Goal: Information Seeking & Learning: Learn about a topic

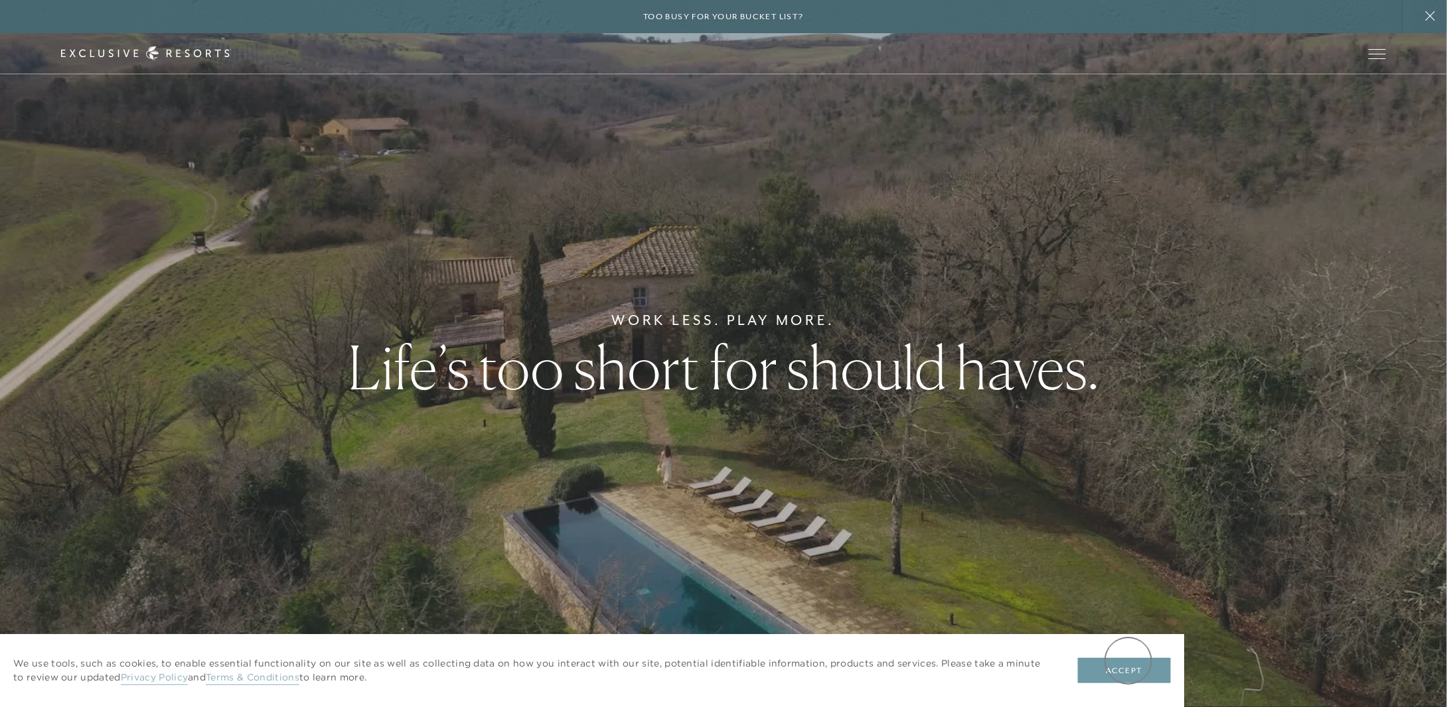
click at [1128, 661] on button "Accept" at bounding box center [1124, 670] width 93 height 25
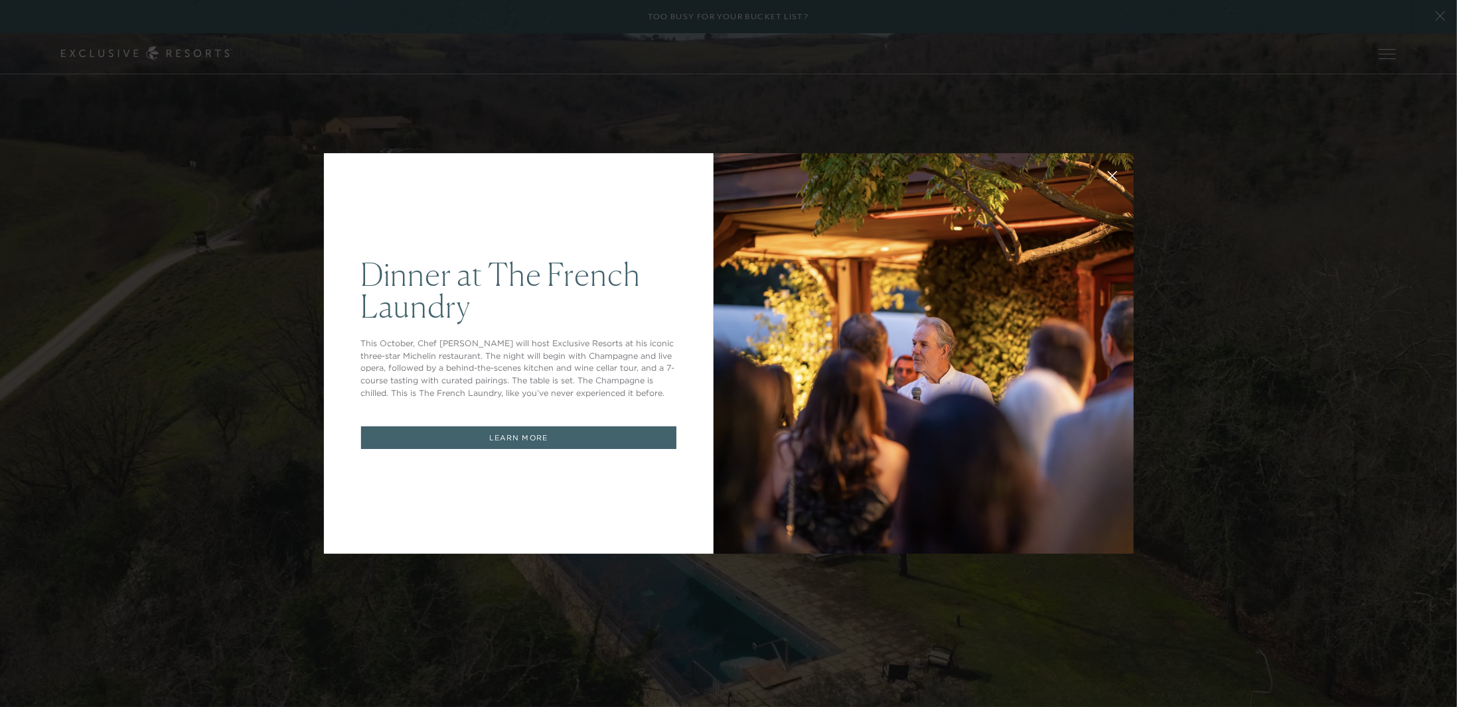
click at [1108, 178] on icon at bounding box center [1112, 176] width 10 height 10
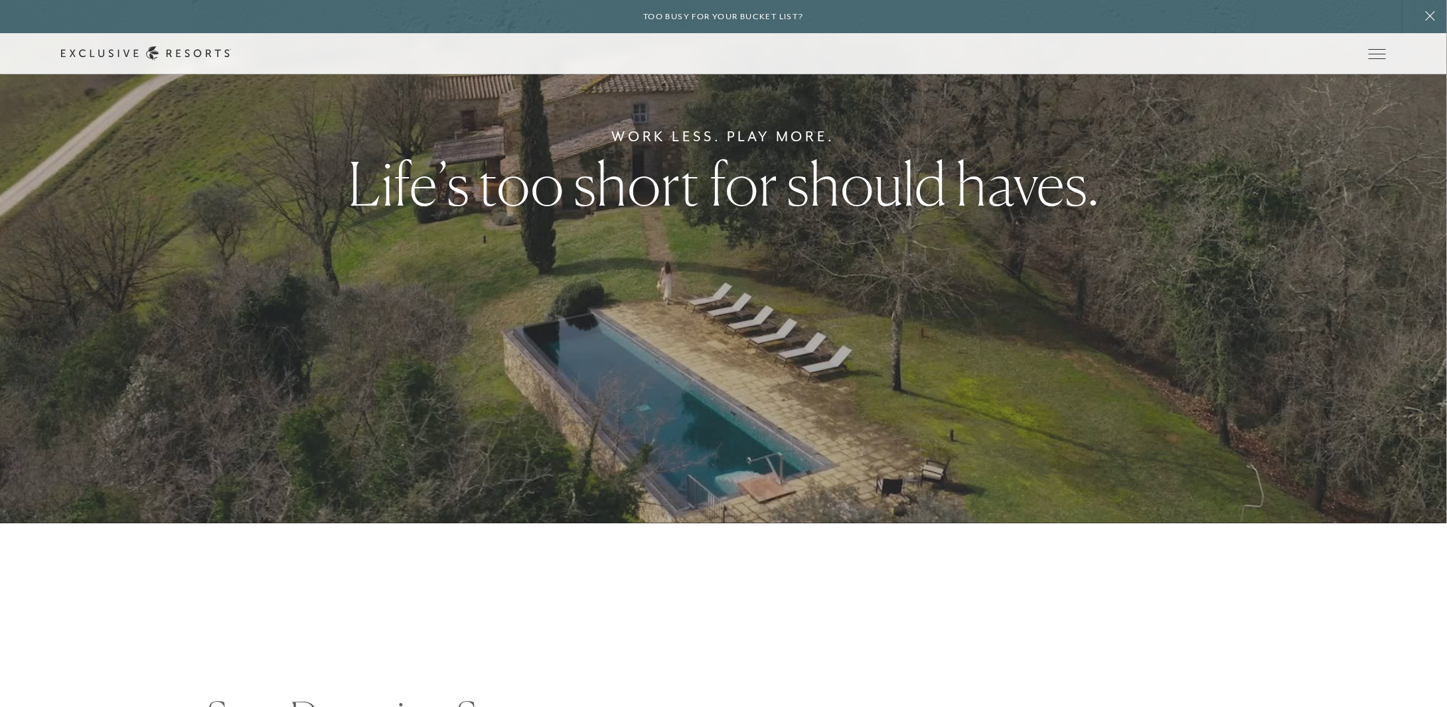
scroll to position [94, 0]
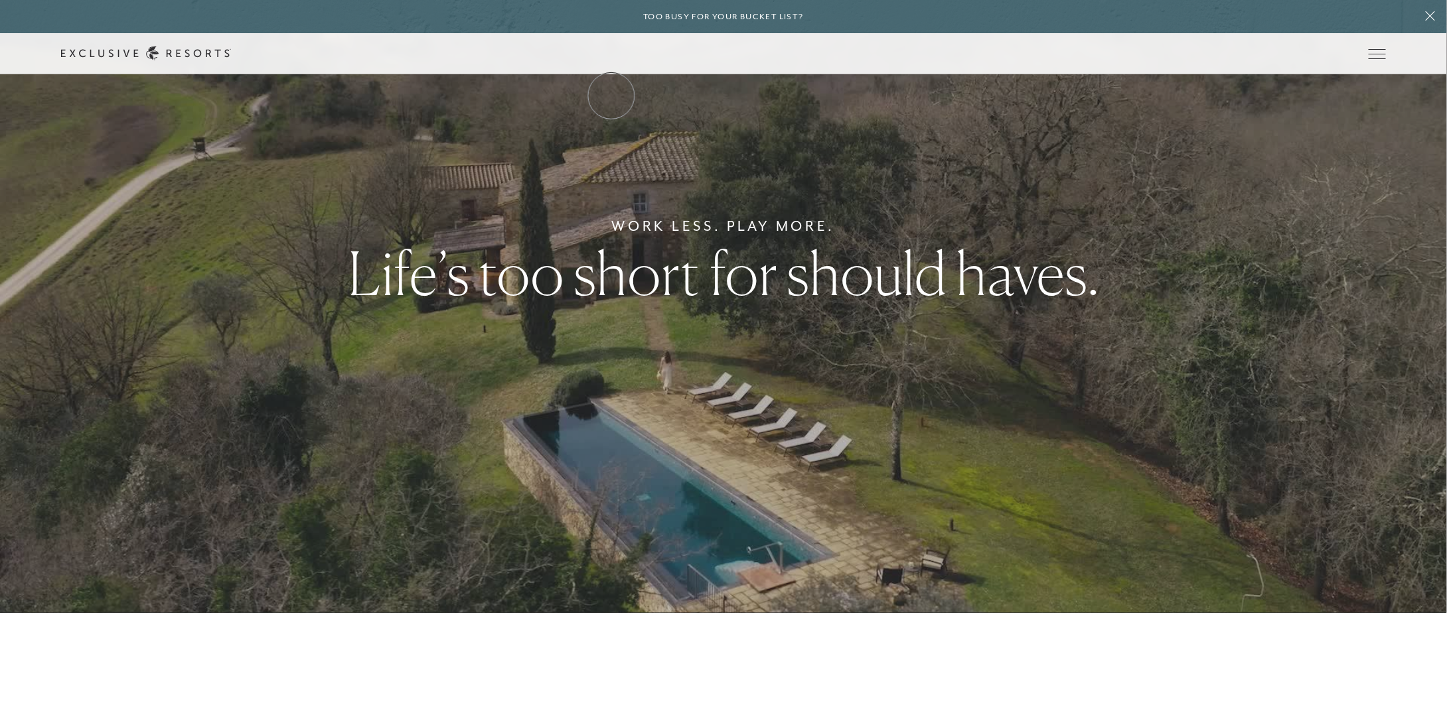
click at [0, 0] on link "The Collection" at bounding box center [0, 0] width 0 height 0
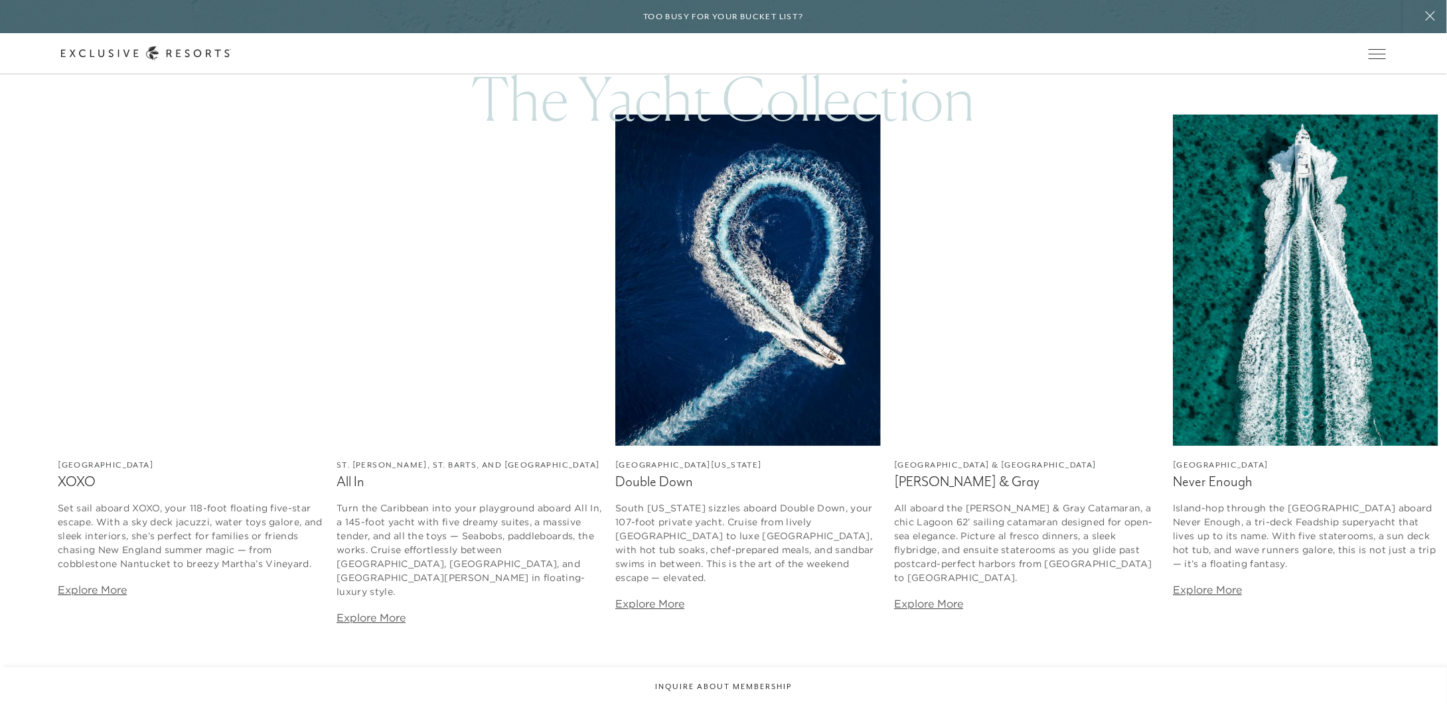
scroll to position [6548, 0]
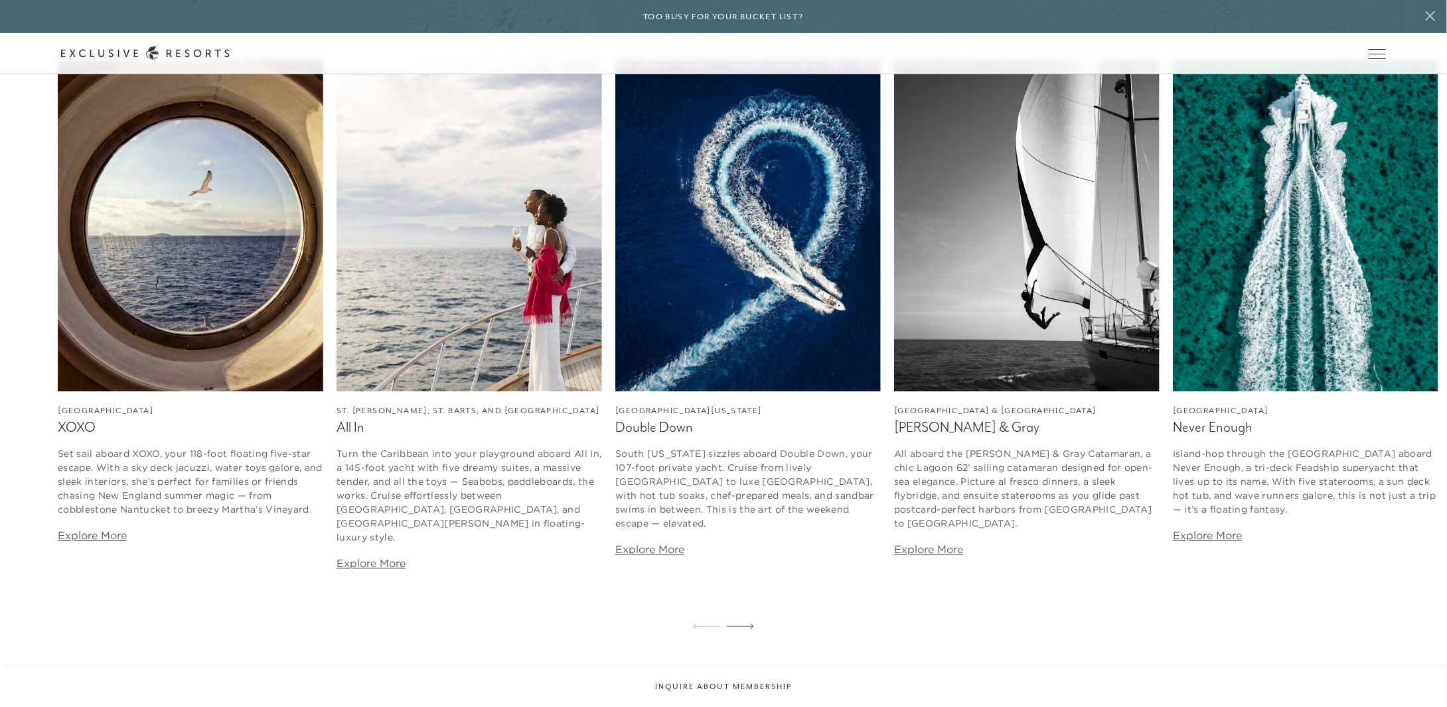
click at [677, 543] on link "Explore More" at bounding box center [649, 549] width 69 height 13
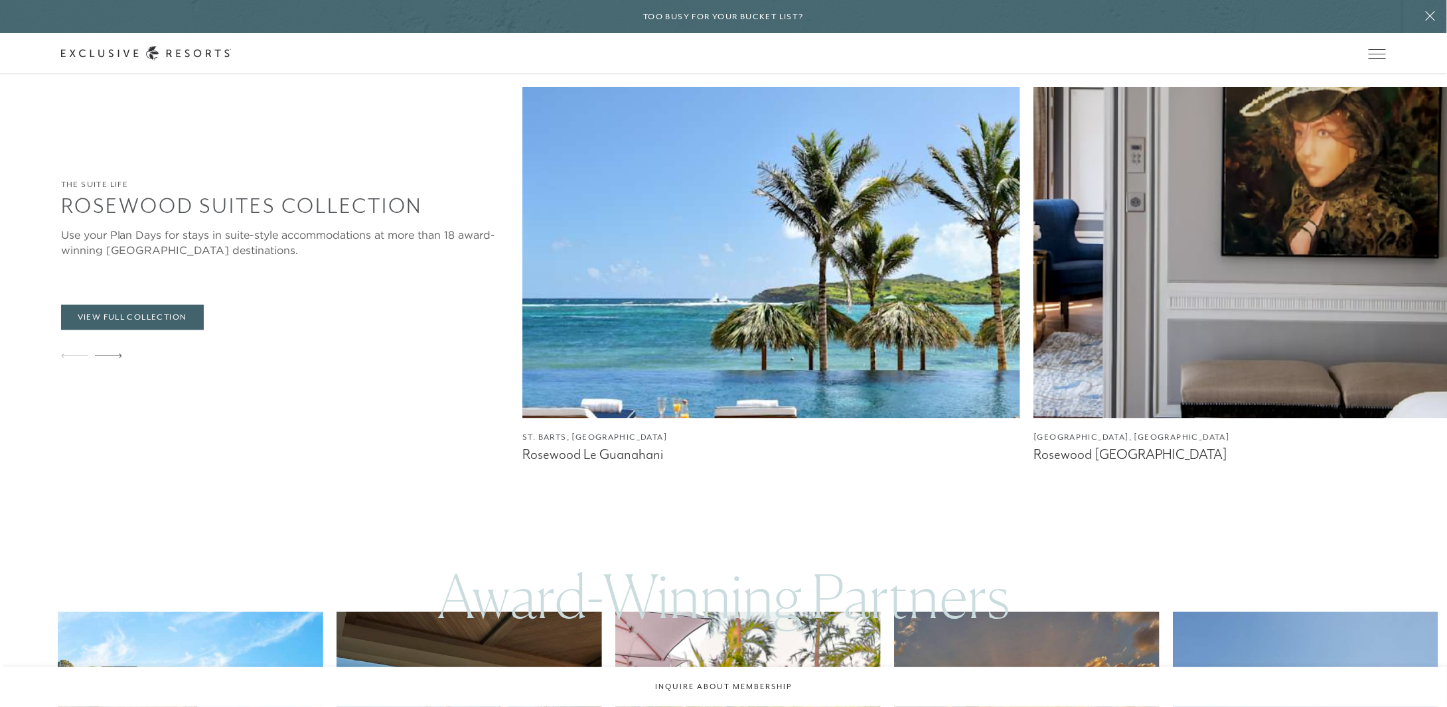
scroll to position [3472, 0]
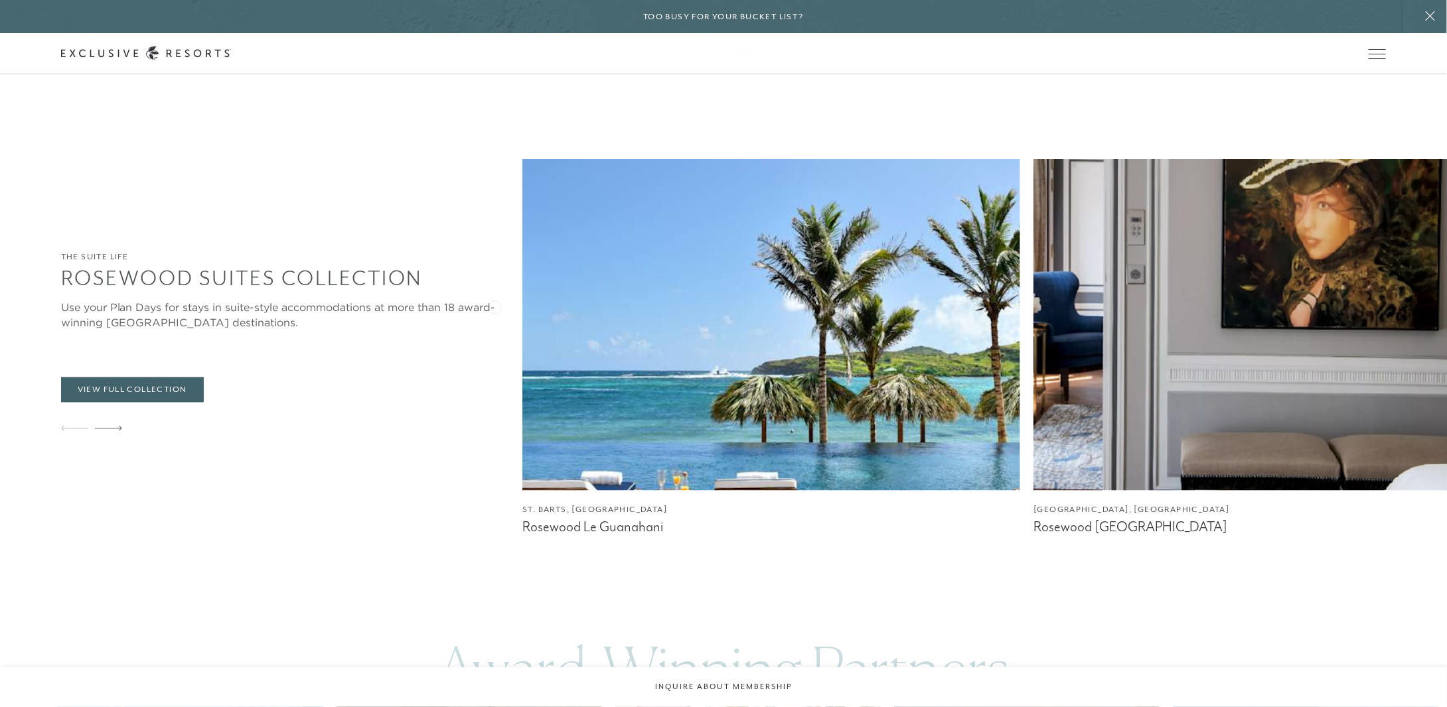
click at [522, 306] on img at bounding box center [771, 325] width 498 height 332
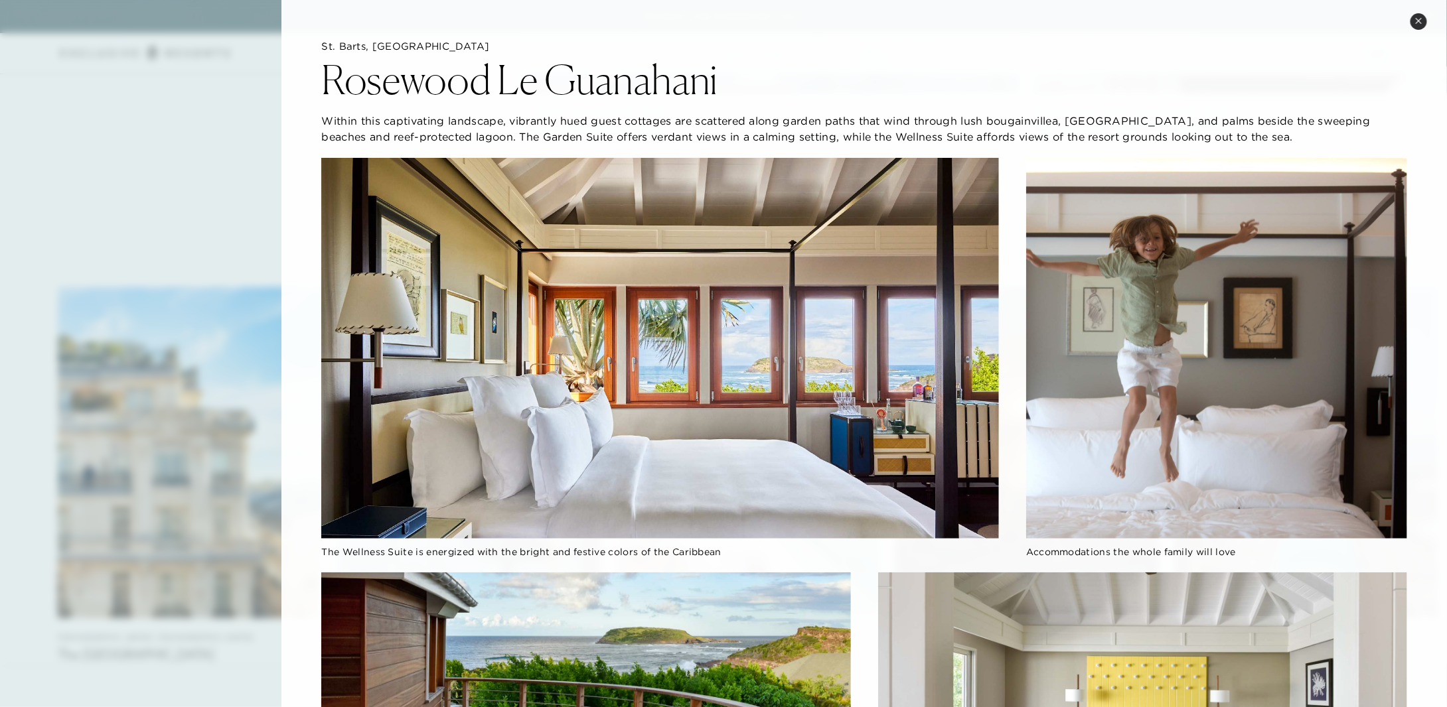
scroll to position [3967, 0]
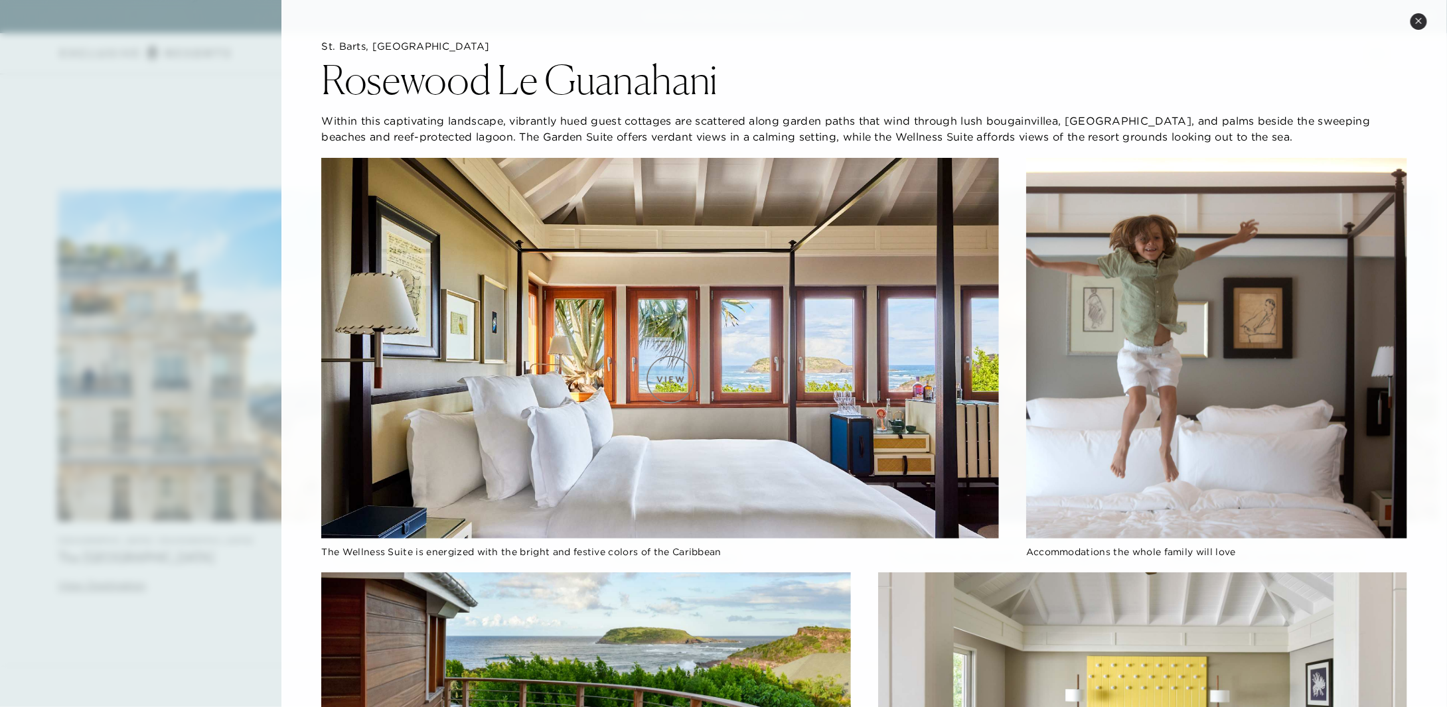
click at [670, 380] on img at bounding box center [660, 348] width 678 height 381
drag, startPoint x: 670, startPoint y: 380, endPoint x: 679, endPoint y: 331, distance: 49.2
click at [679, 331] on img at bounding box center [660, 348] width 678 height 381
click at [764, 369] on img at bounding box center [660, 348] width 678 height 381
drag, startPoint x: 756, startPoint y: 365, endPoint x: 884, endPoint y: 389, distance: 130.3
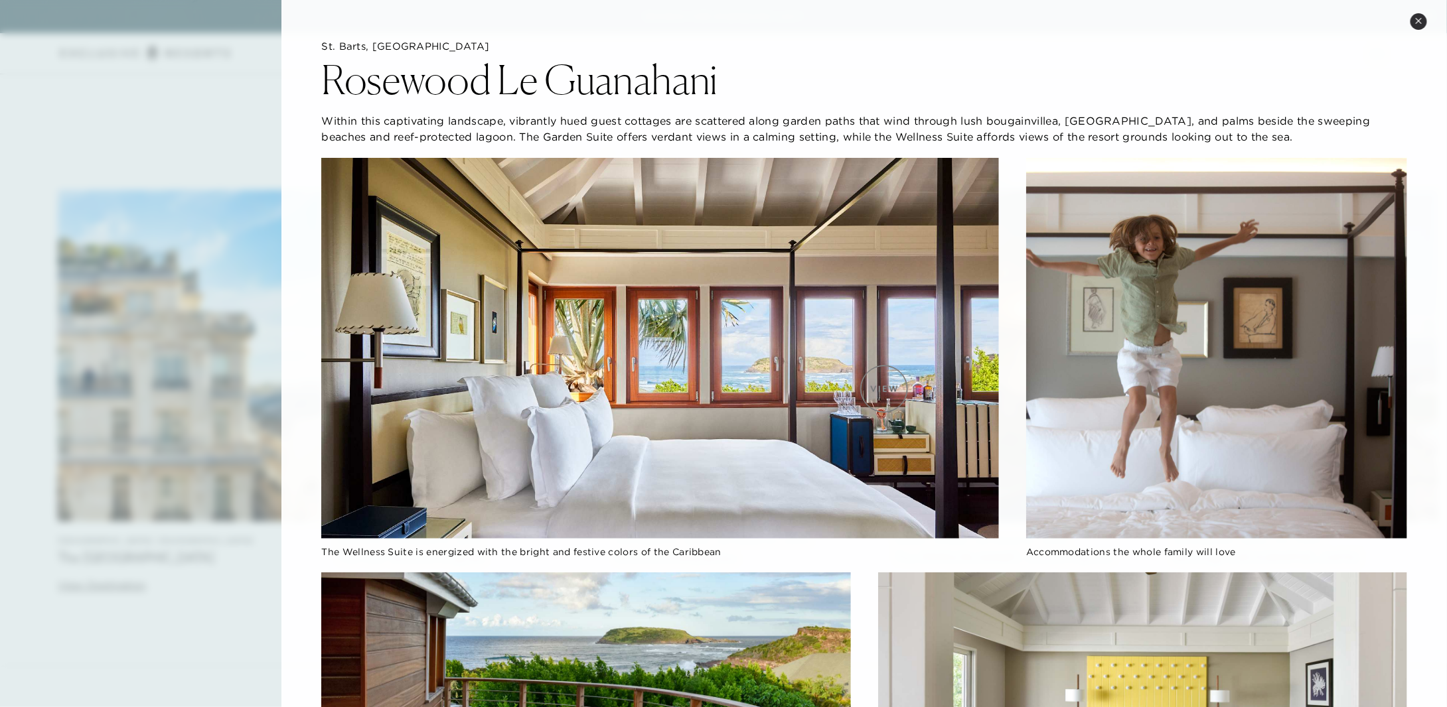
click at [884, 389] on img at bounding box center [660, 348] width 678 height 381
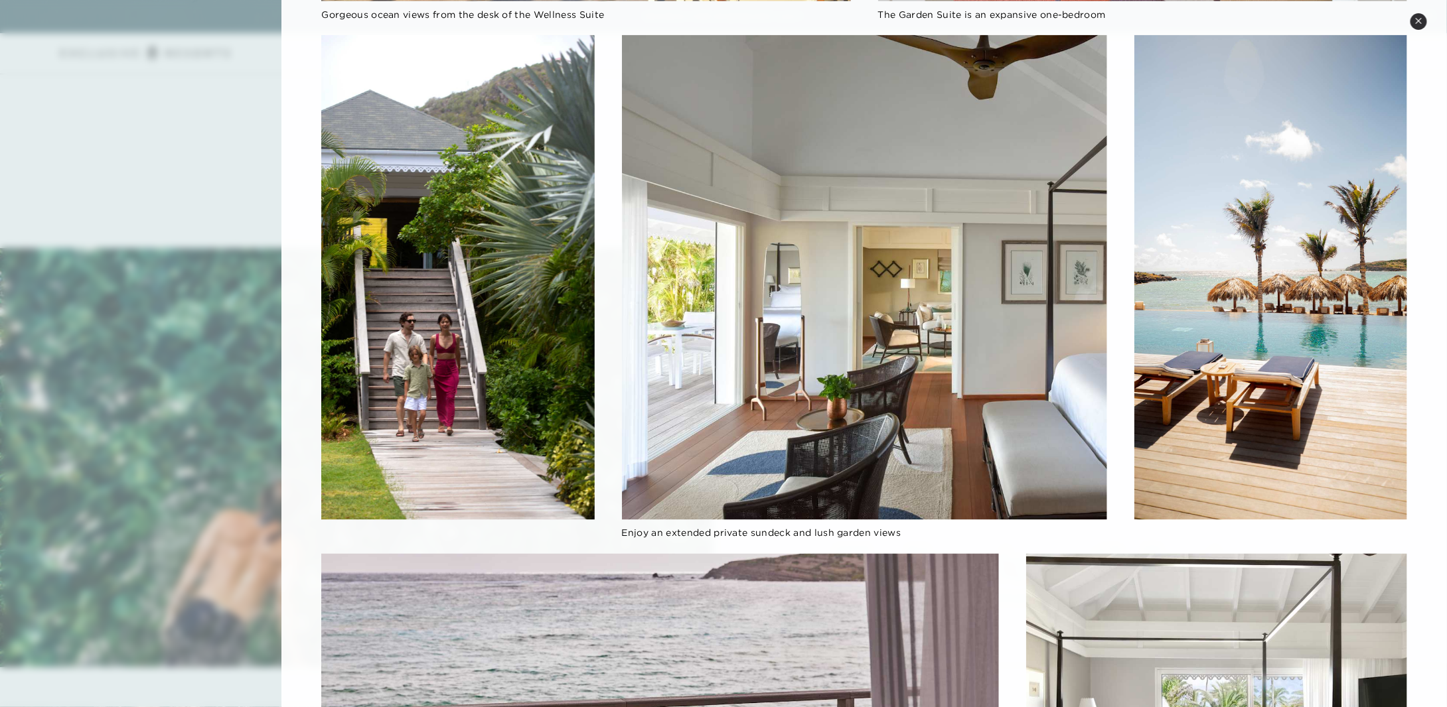
scroll to position [850, 0]
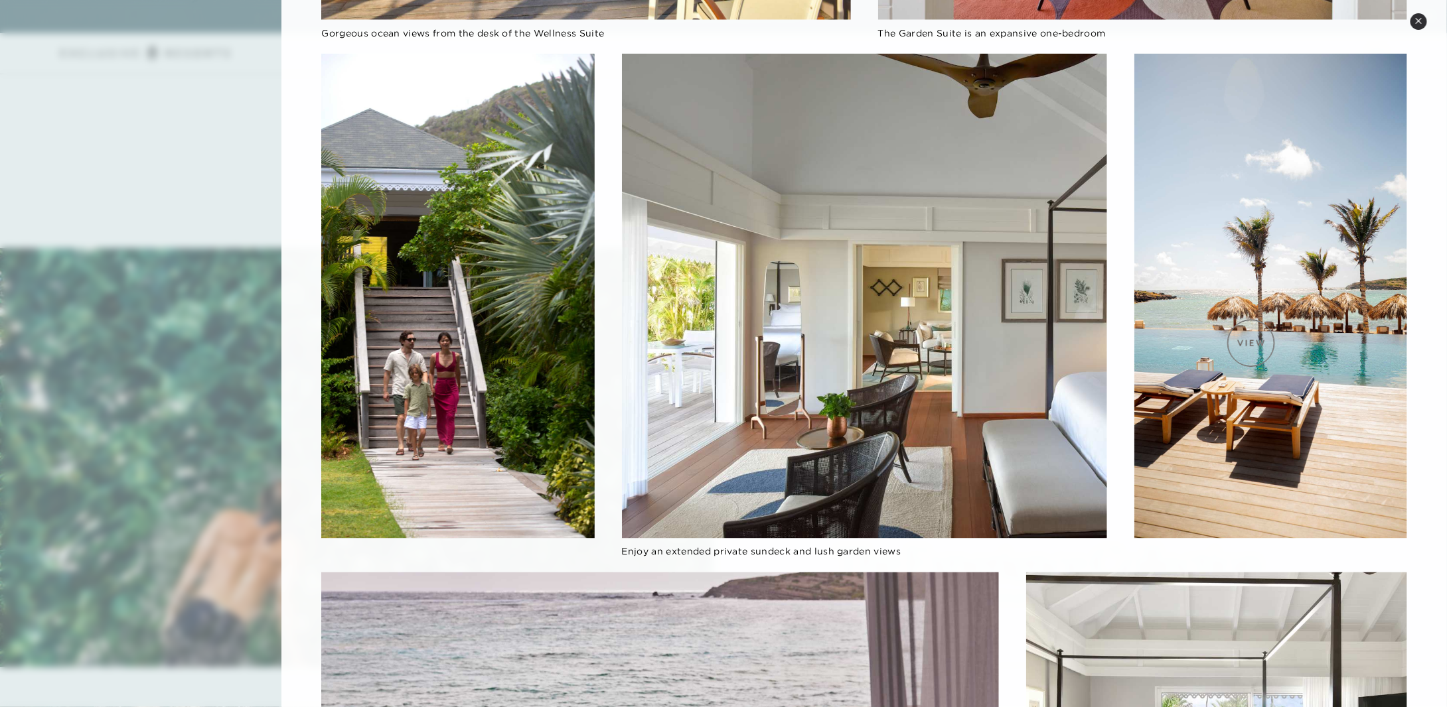
click at [1251, 343] on img at bounding box center [1270, 296] width 273 height 485
drag, startPoint x: 1282, startPoint y: 415, endPoint x: 1205, endPoint y: 350, distance: 101.3
click at [1205, 350] on img at bounding box center [1270, 296] width 273 height 485
click at [1283, 419] on img at bounding box center [1270, 296] width 273 height 485
click at [1319, 352] on img at bounding box center [1270, 296] width 273 height 485
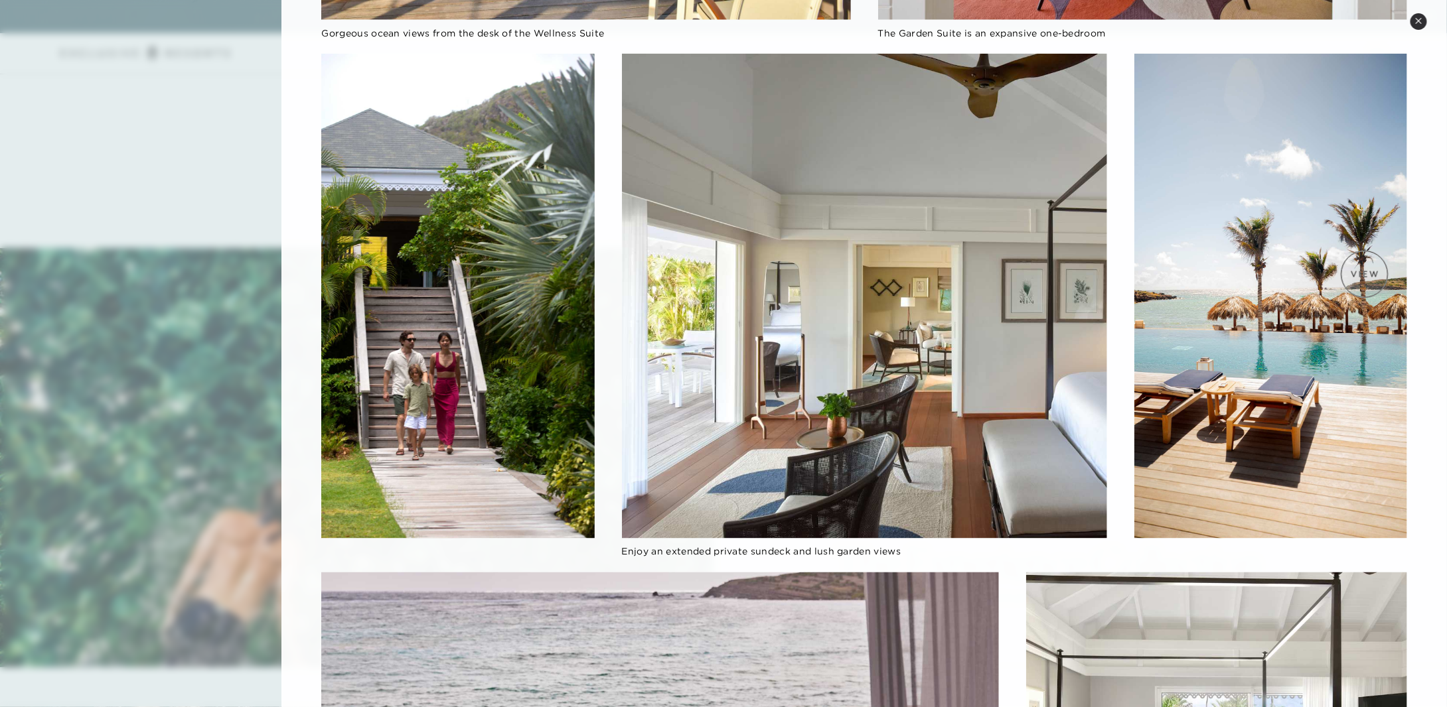
click at [1364, 274] on img at bounding box center [1270, 296] width 273 height 485
drag, startPoint x: 1362, startPoint y: 269, endPoint x: 942, endPoint y: 319, distance: 422.4
click at [942, 319] on div "The Wellness Suite is energized with the bright and festive colors of the Carib…" at bounding box center [864, 148] width 1086 height 1680
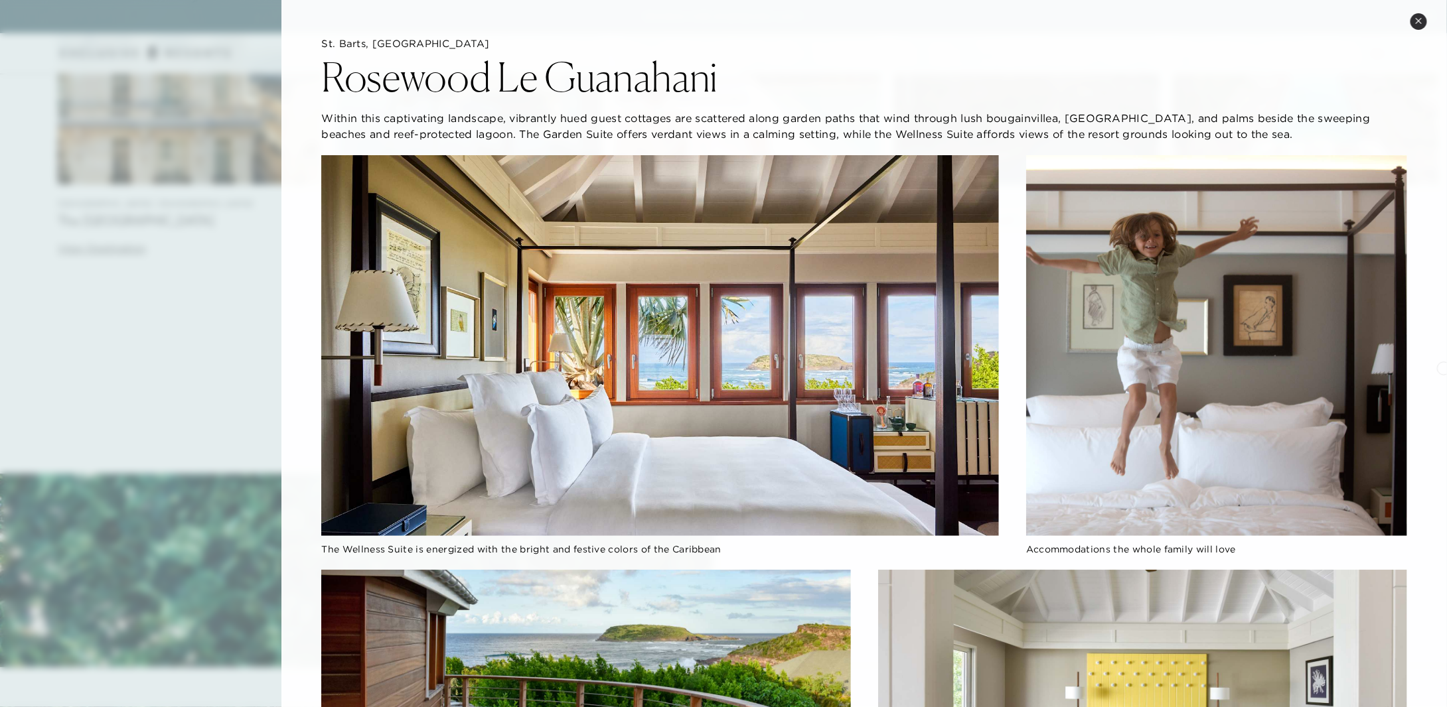
scroll to position [0, 0]
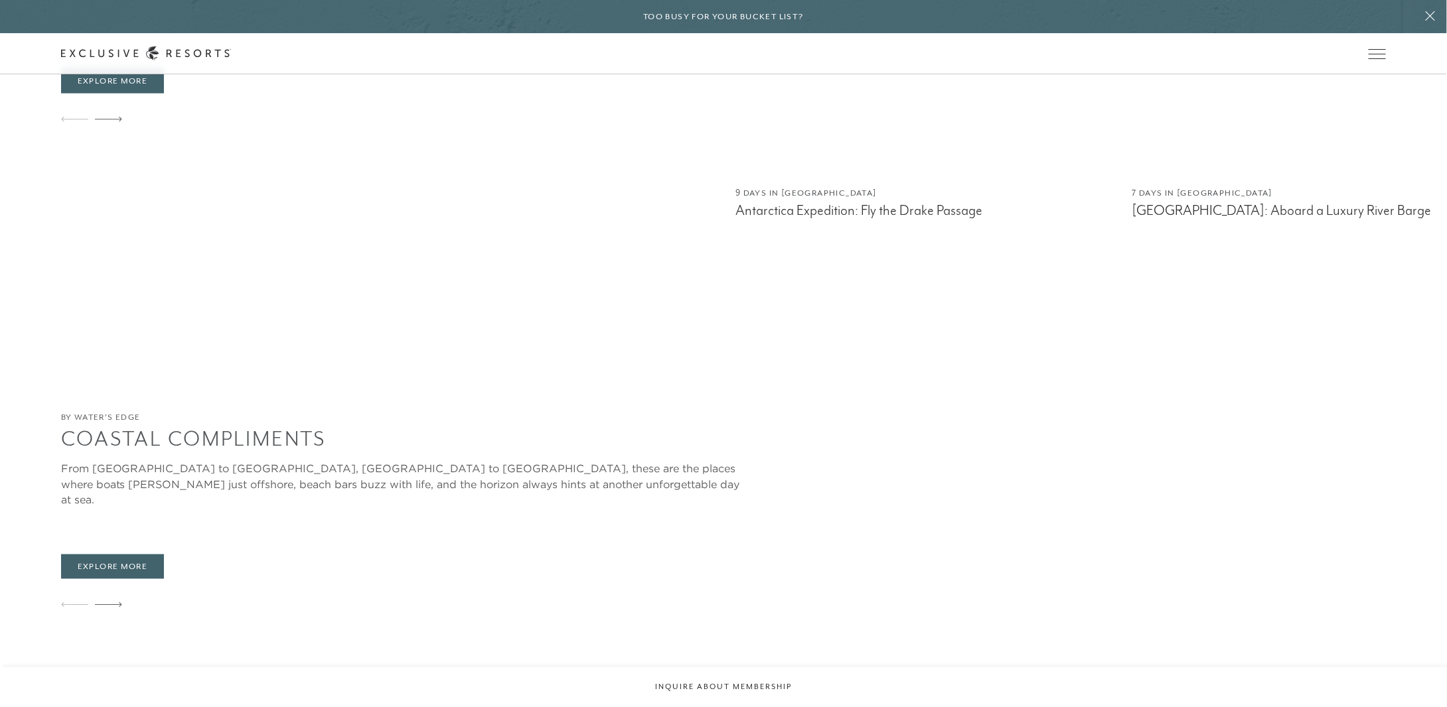
scroll to position [3294, 0]
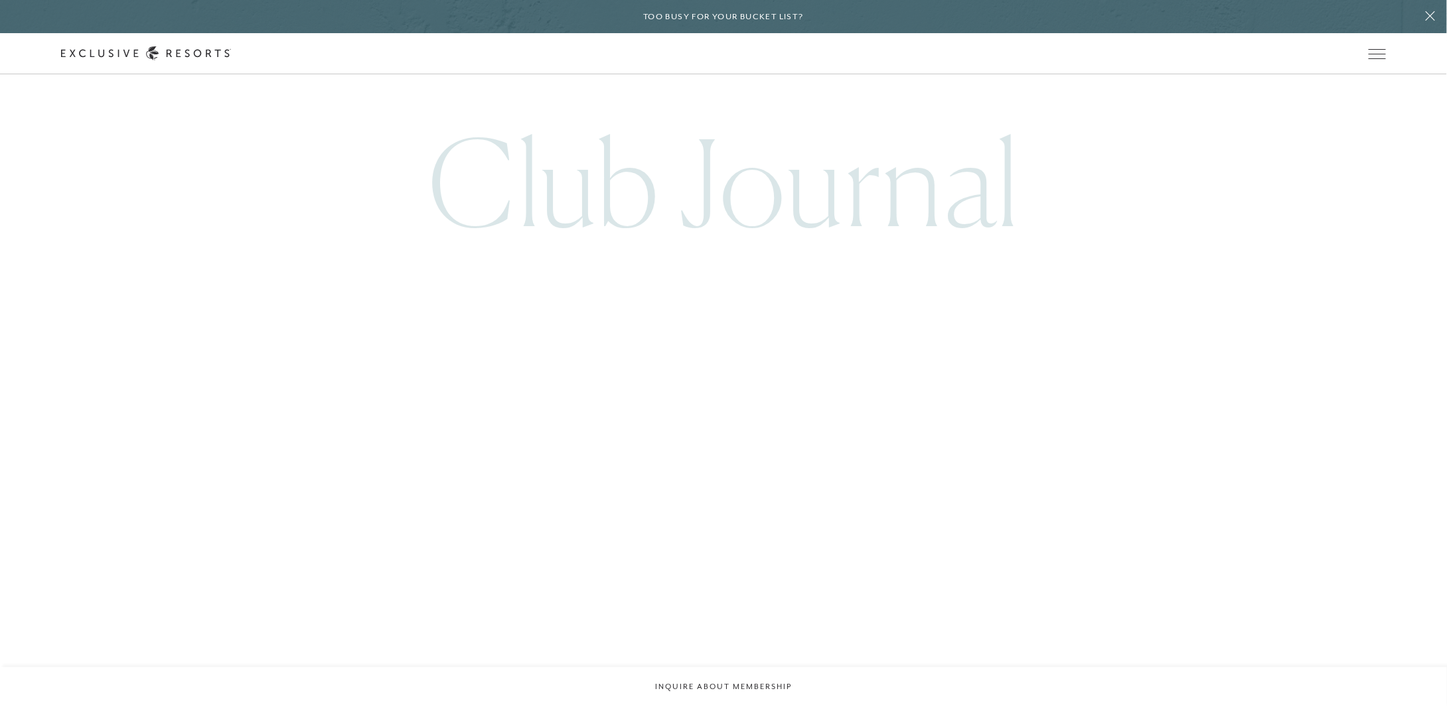
scroll to position [3932, 0]
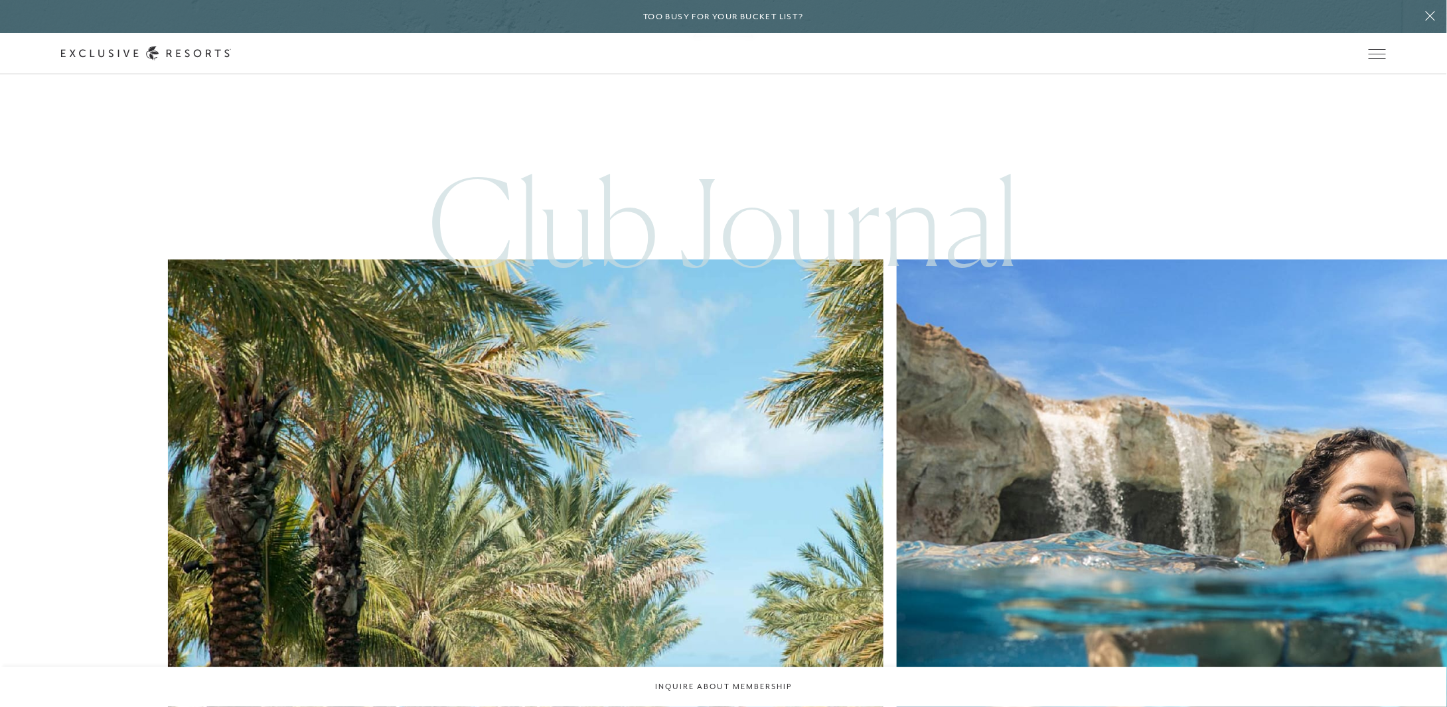
click at [861, 579] on img at bounding box center [1254, 617] width 787 height 787
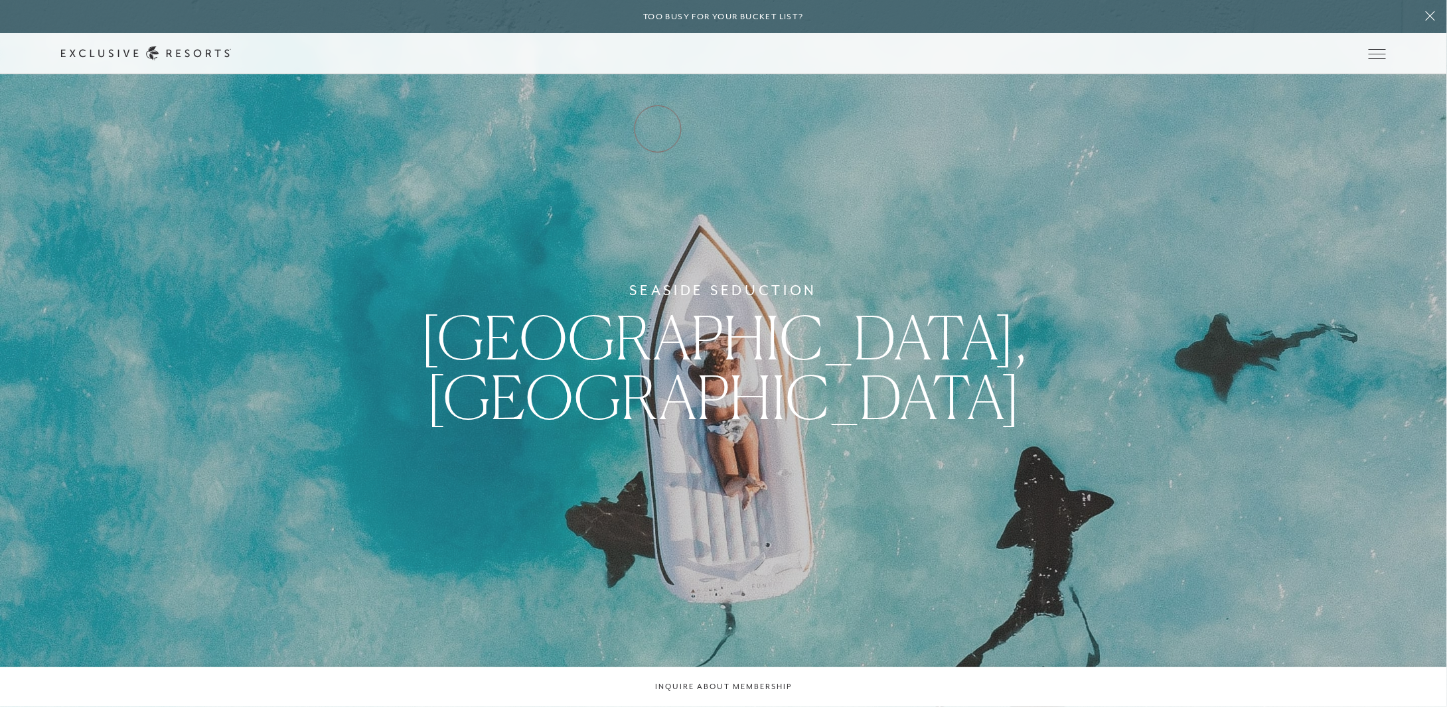
click at [0, 0] on link "Residence Collection" at bounding box center [0, 0] width 0 height 0
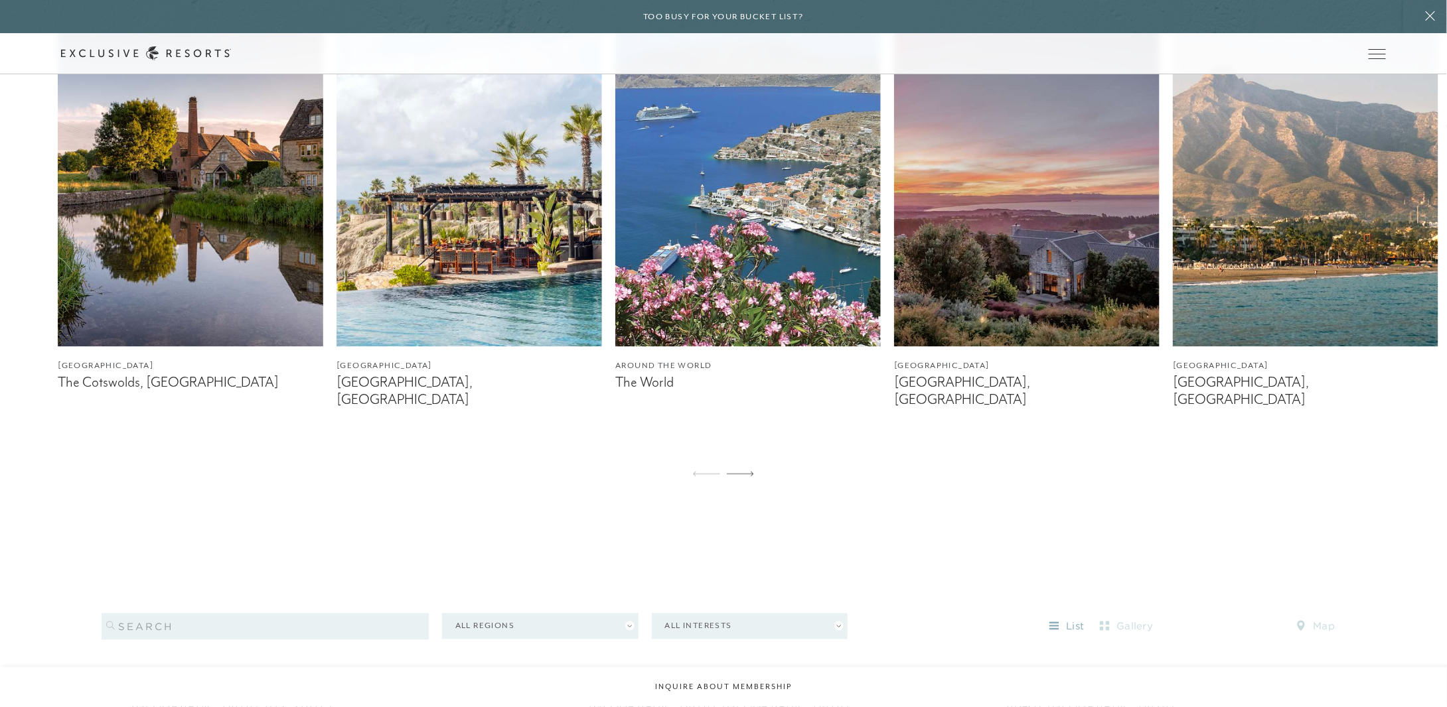
scroll to position [984, 0]
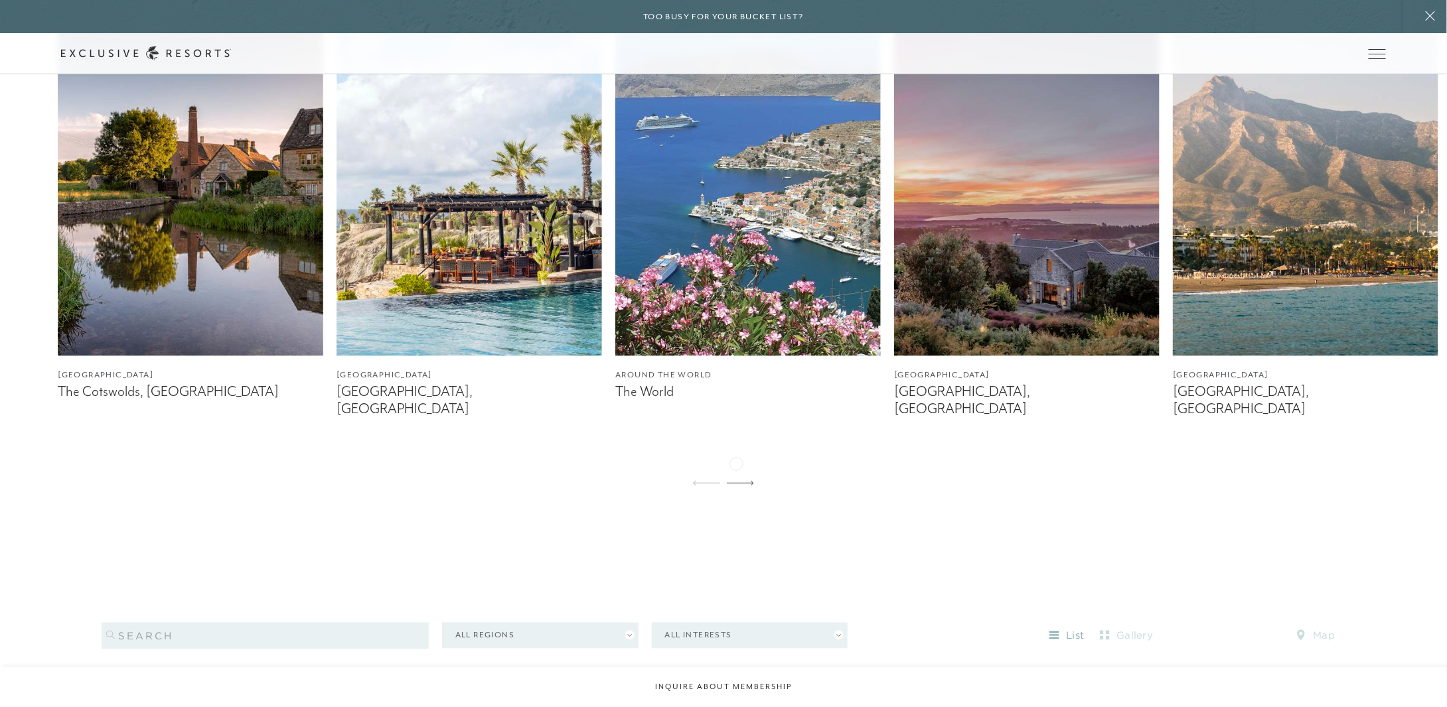
click at [736, 469] on div at bounding box center [740, 485] width 27 height 32
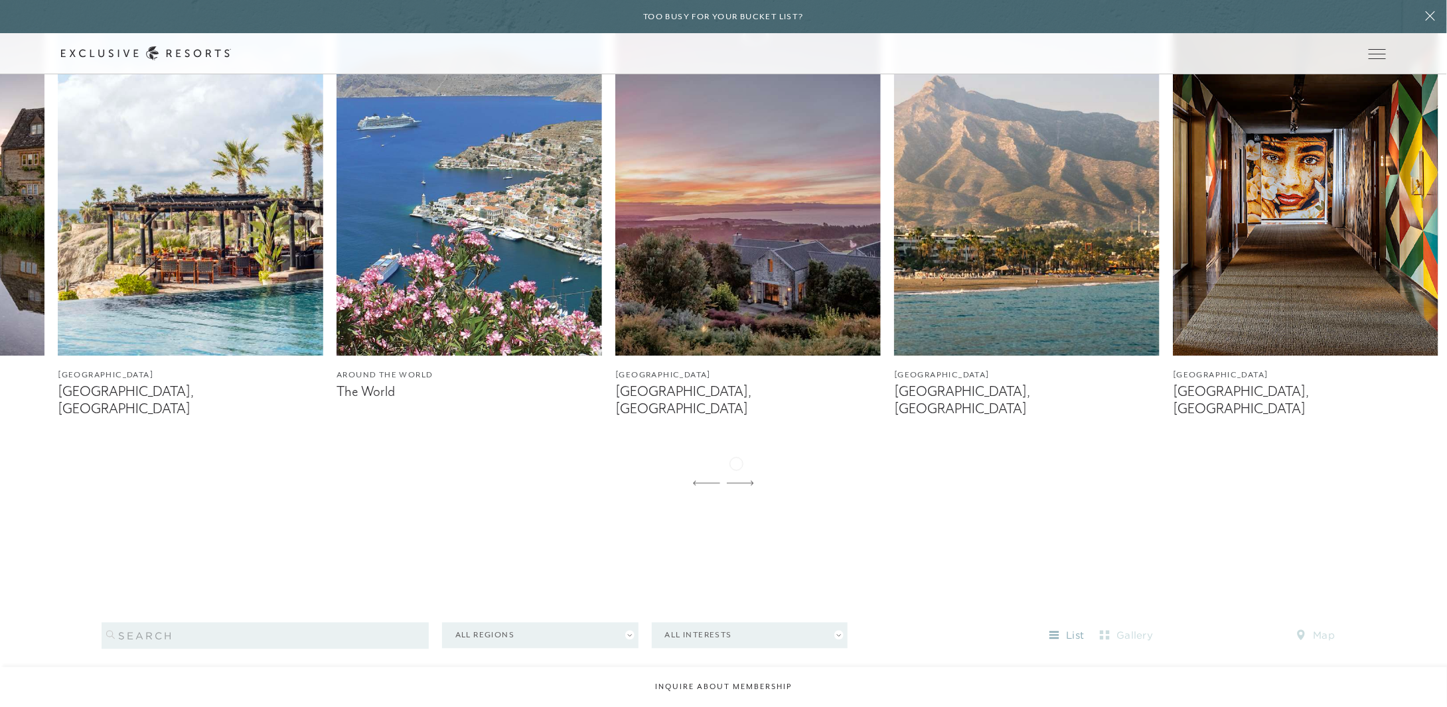
click at [736, 469] on div at bounding box center [740, 485] width 27 height 32
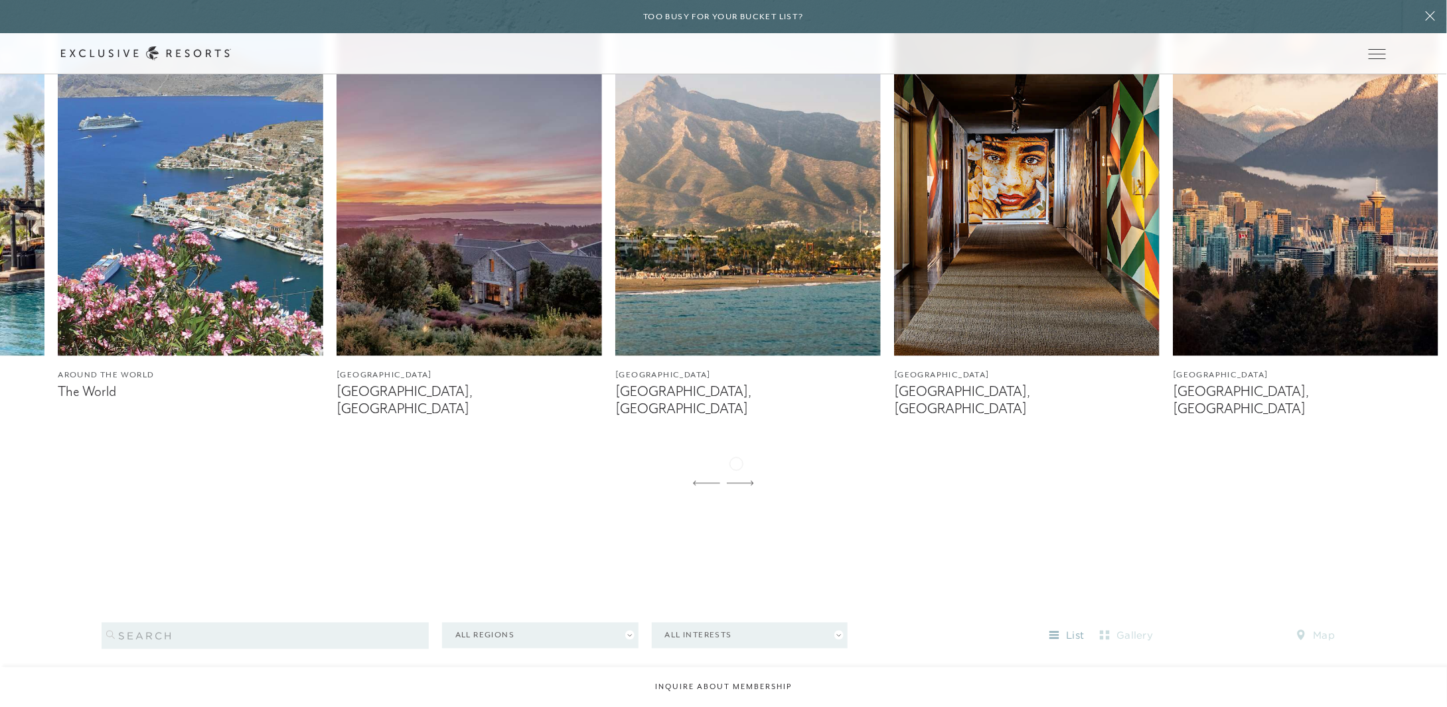
click at [736, 469] on div at bounding box center [740, 485] width 27 height 32
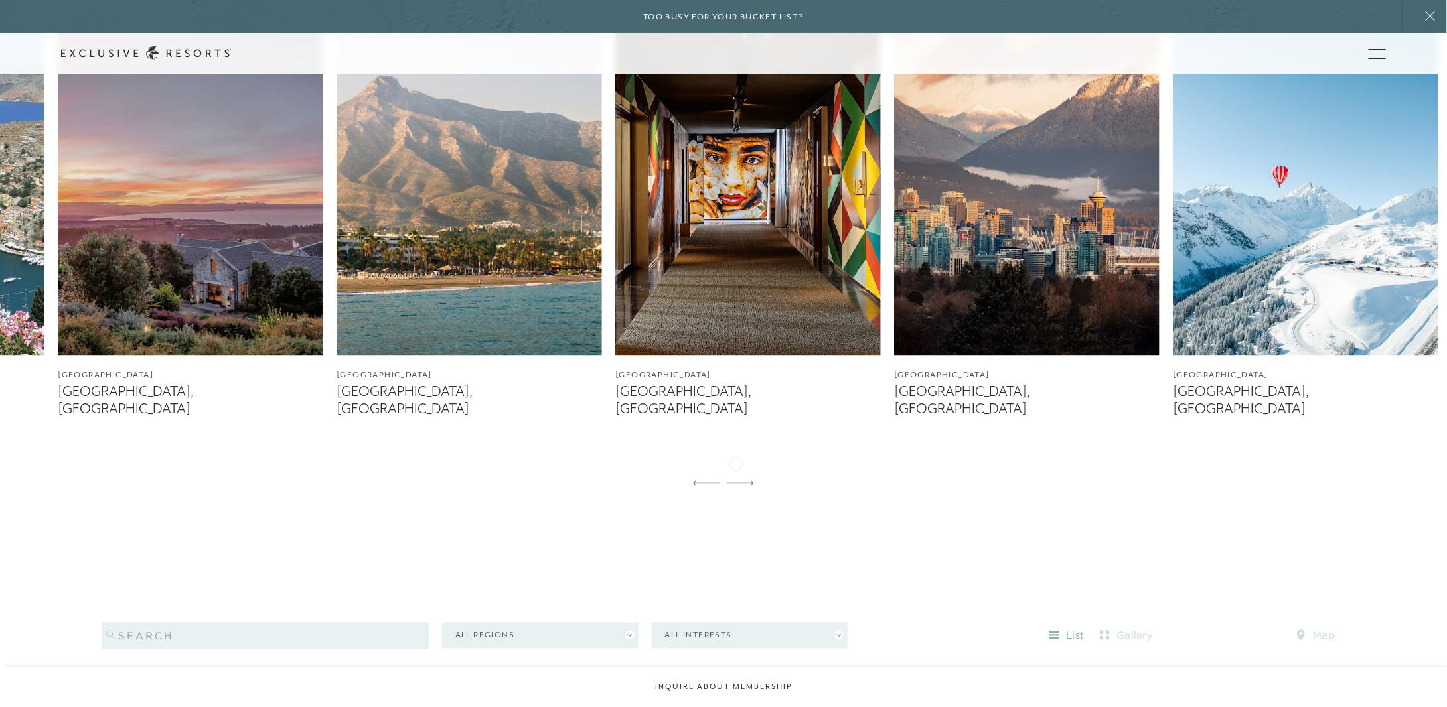
click at [736, 469] on div at bounding box center [740, 485] width 27 height 32
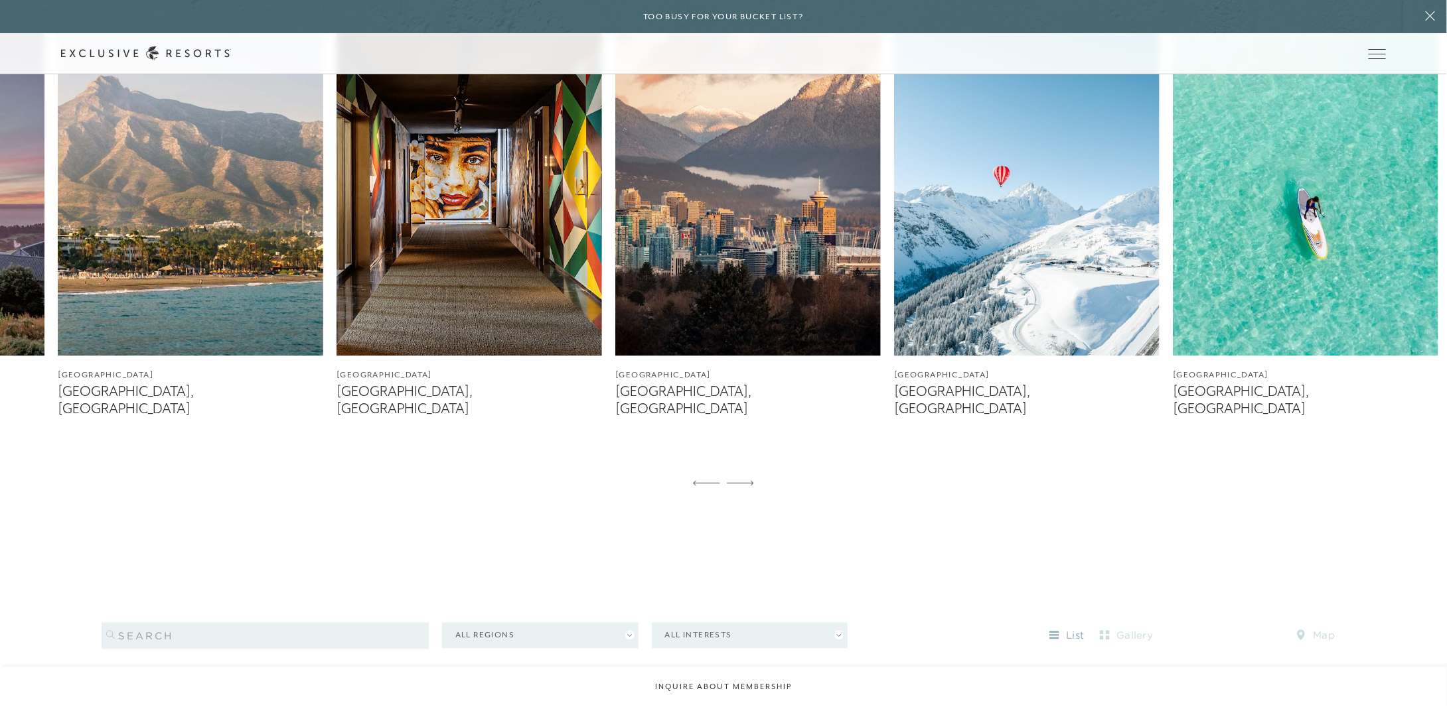
click at [736, 469] on div at bounding box center [740, 485] width 27 height 32
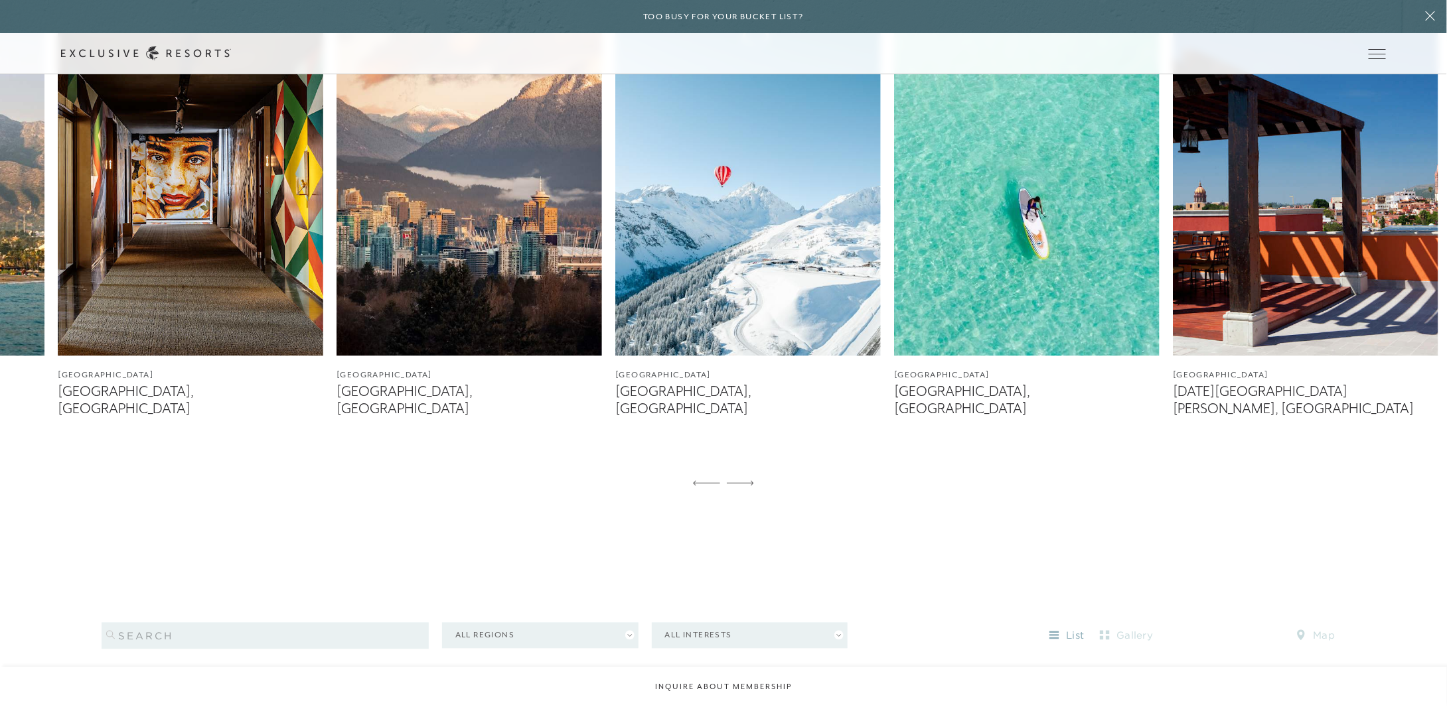
click at [736, 469] on div at bounding box center [740, 485] width 27 height 32
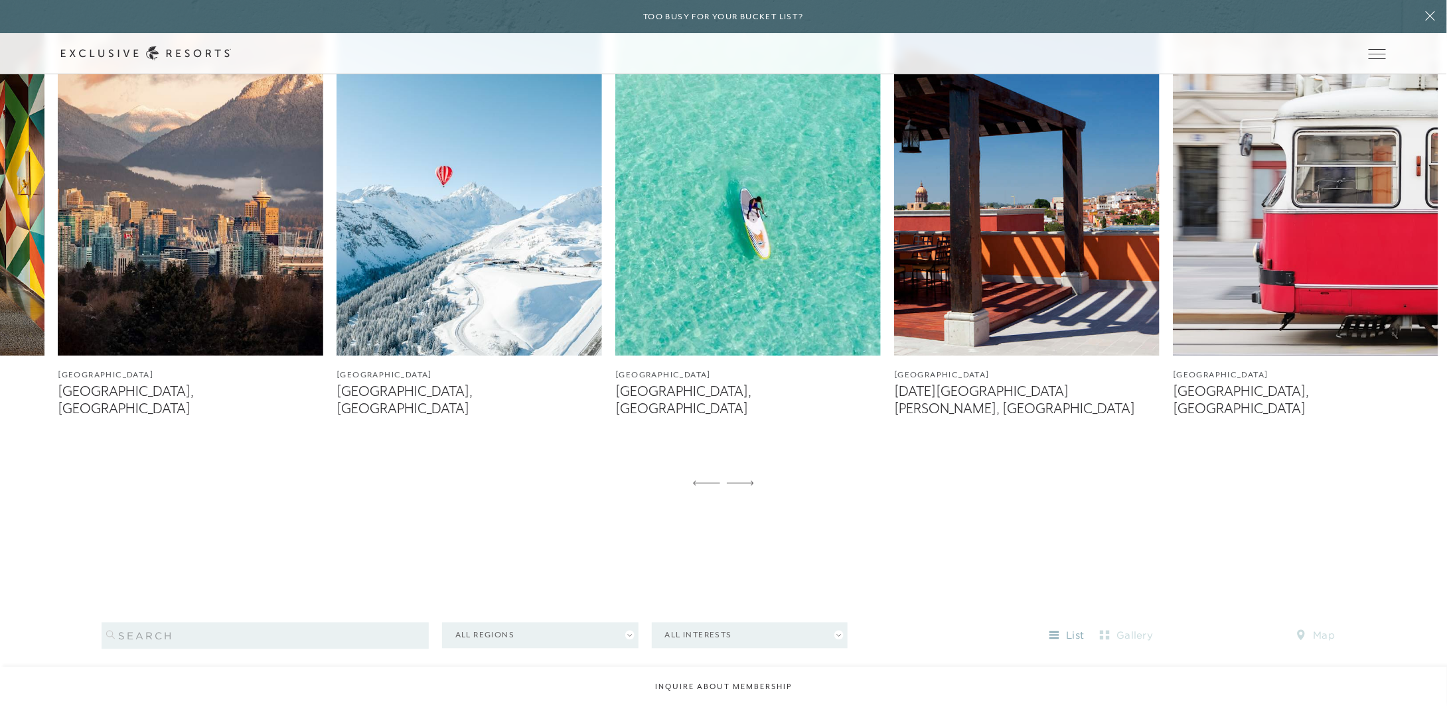
click at [736, 469] on div at bounding box center [740, 485] width 27 height 32
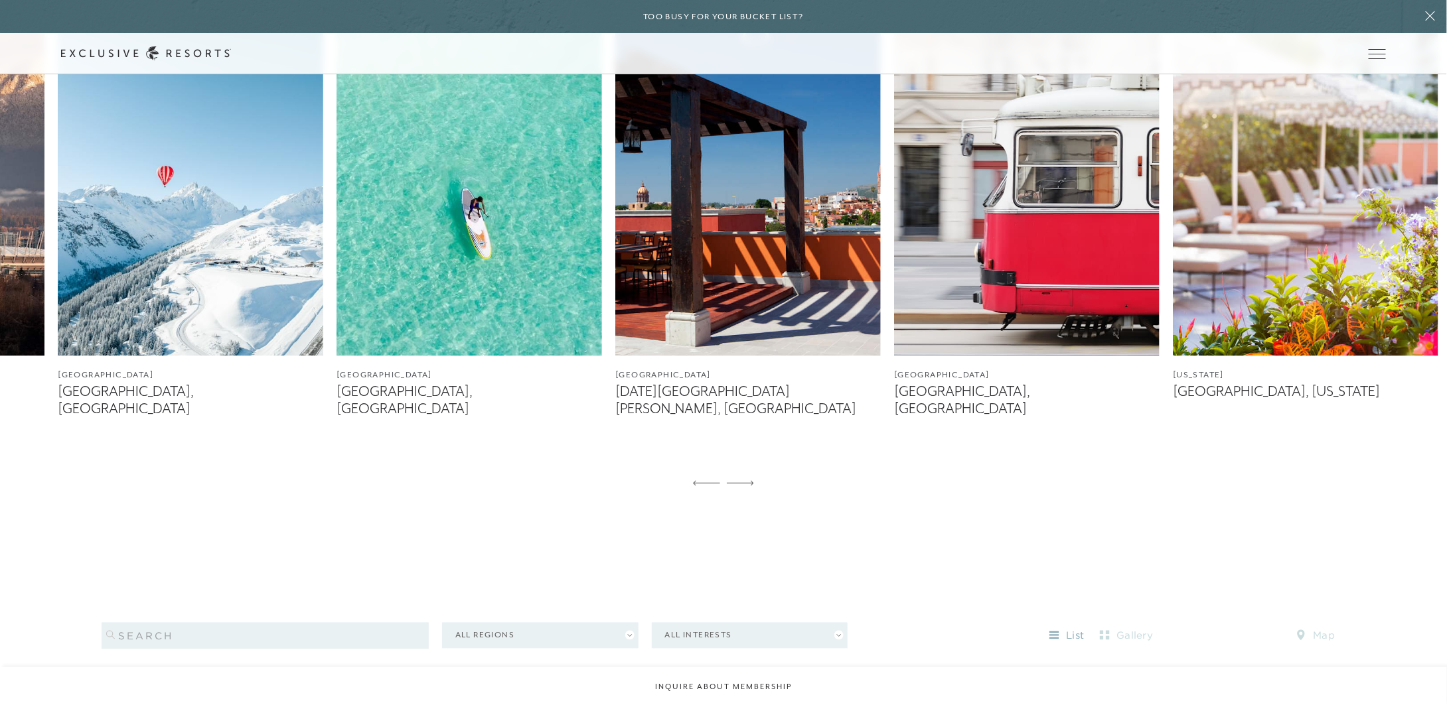
click at [736, 469] on div at bounding box center [740, 485] width 27 height 32
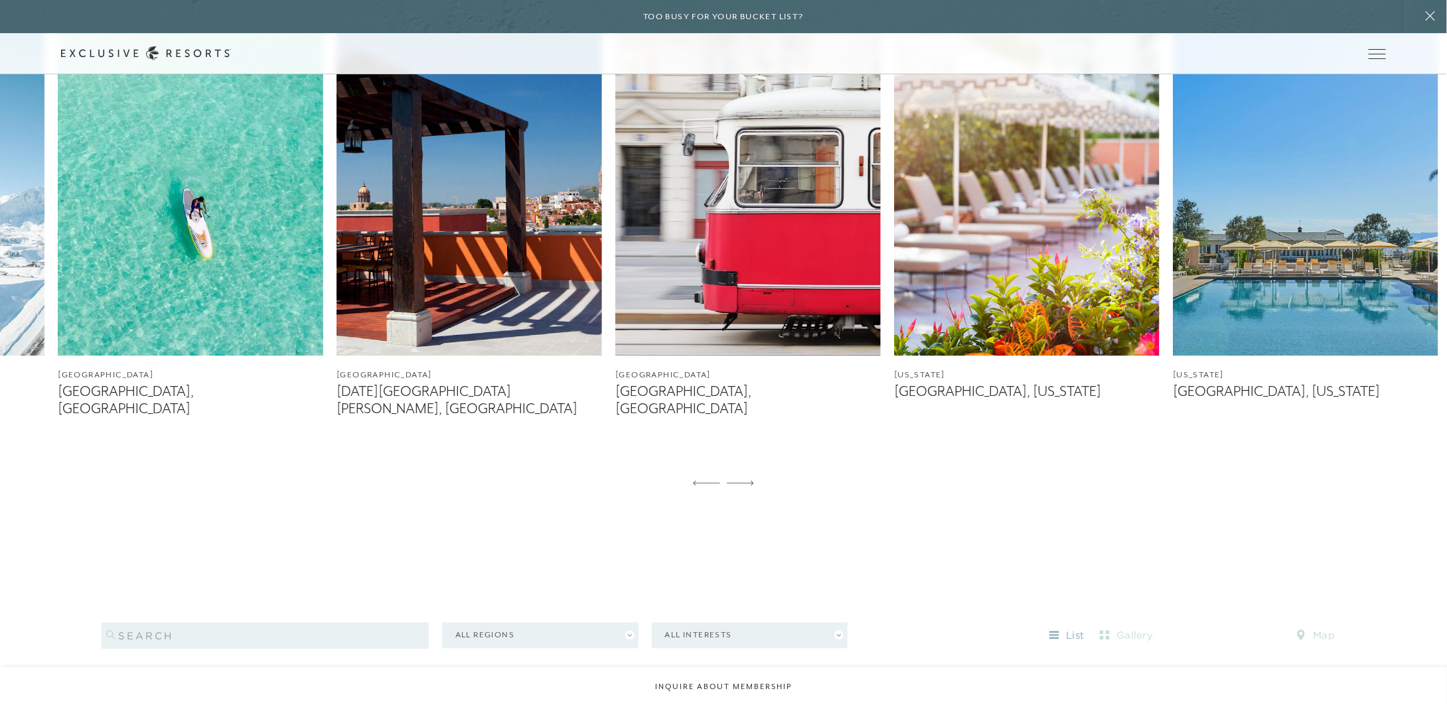
click at [736, 469] on div at bounding box center [740, 485] width 27 height 32
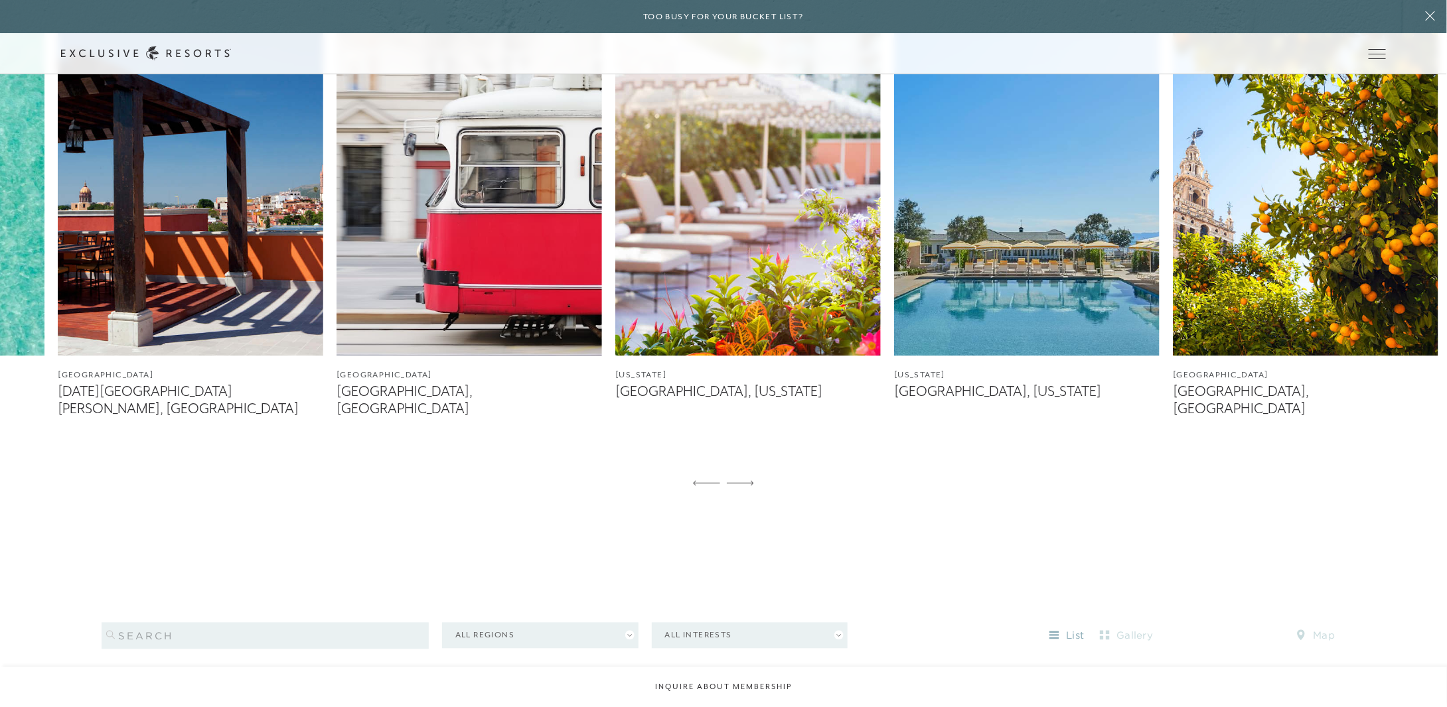
click at [736, 469] on div at bounding box center [740, 485] width 27 height 32
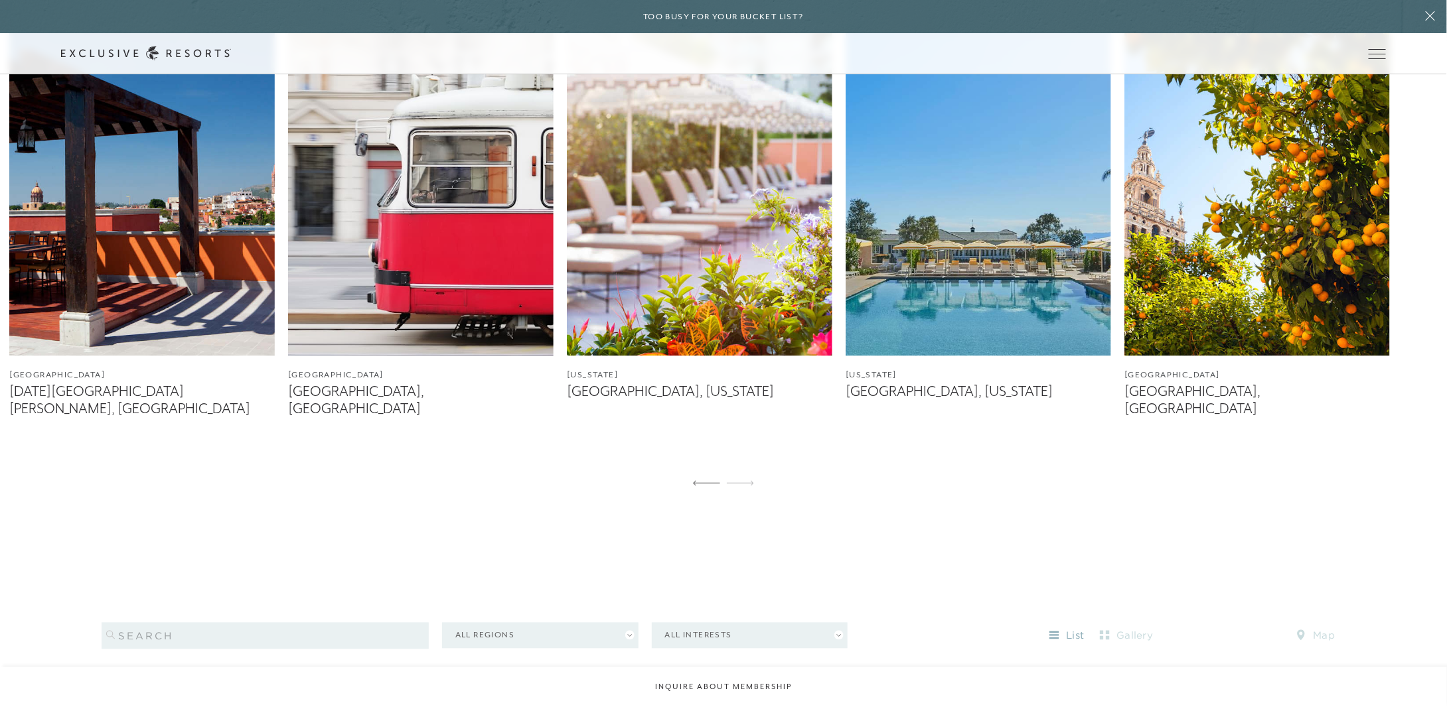
click at [736, 469] on div at bounding box center [740, 485] width 27 height 32
click at [1012, 303] on img at bounding box center [977, 191] width 265 height 332
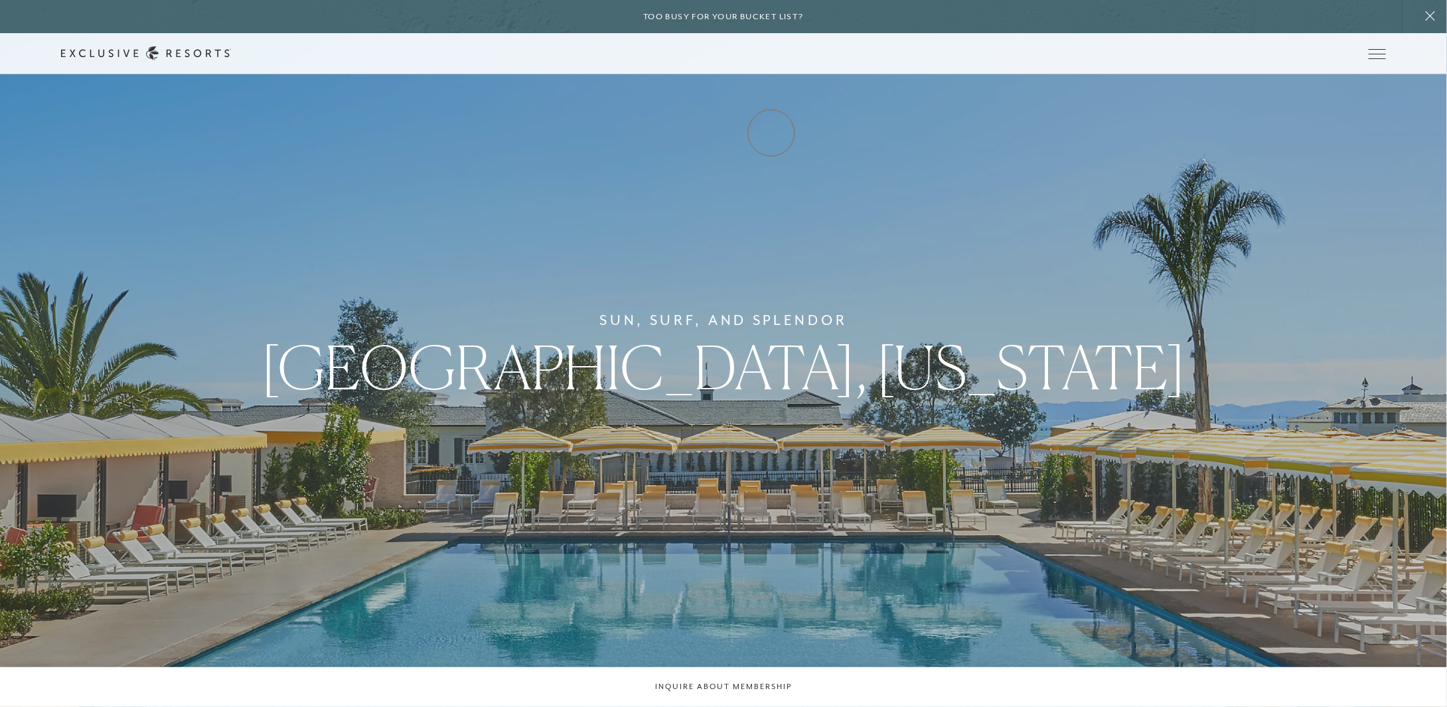
click at [0, 0] on link "Experience Collection" at bounding box center [0, 0] width 0 height 0
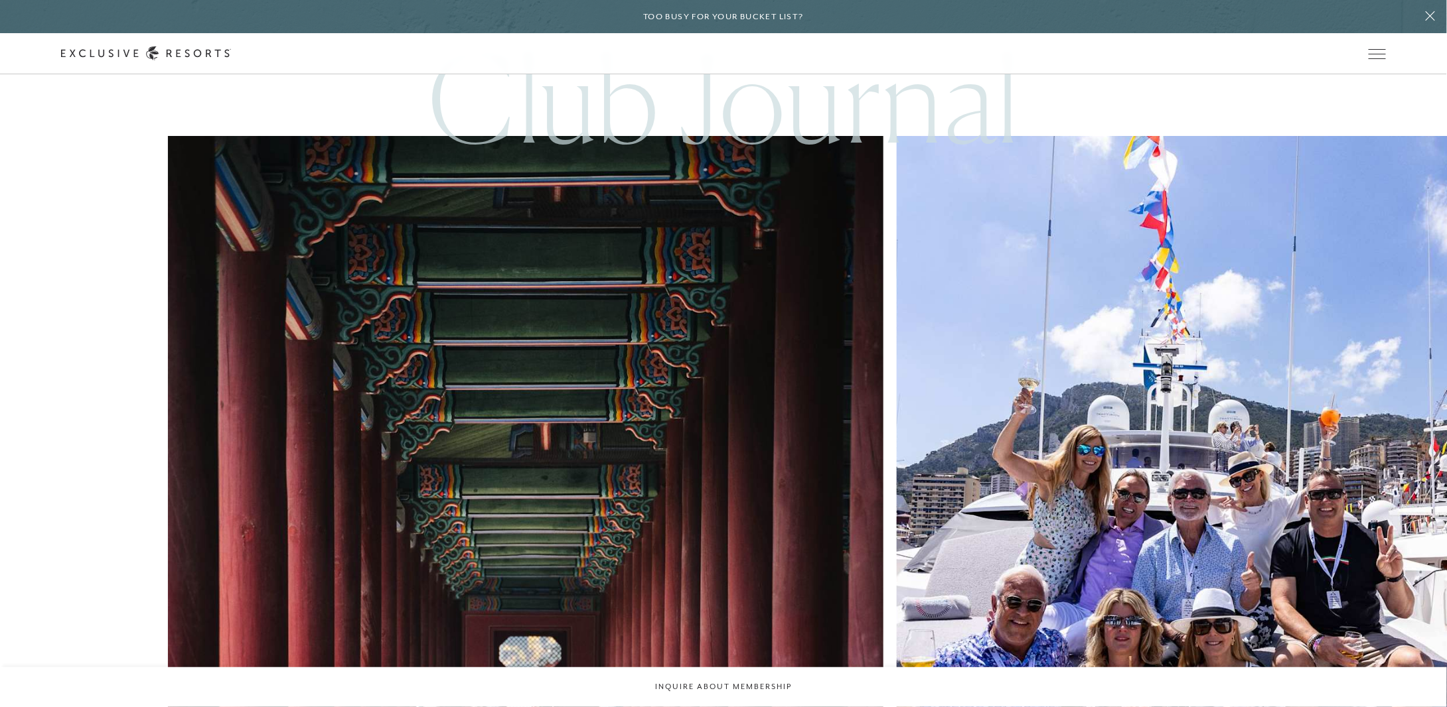
scroll to position [4956, 0]
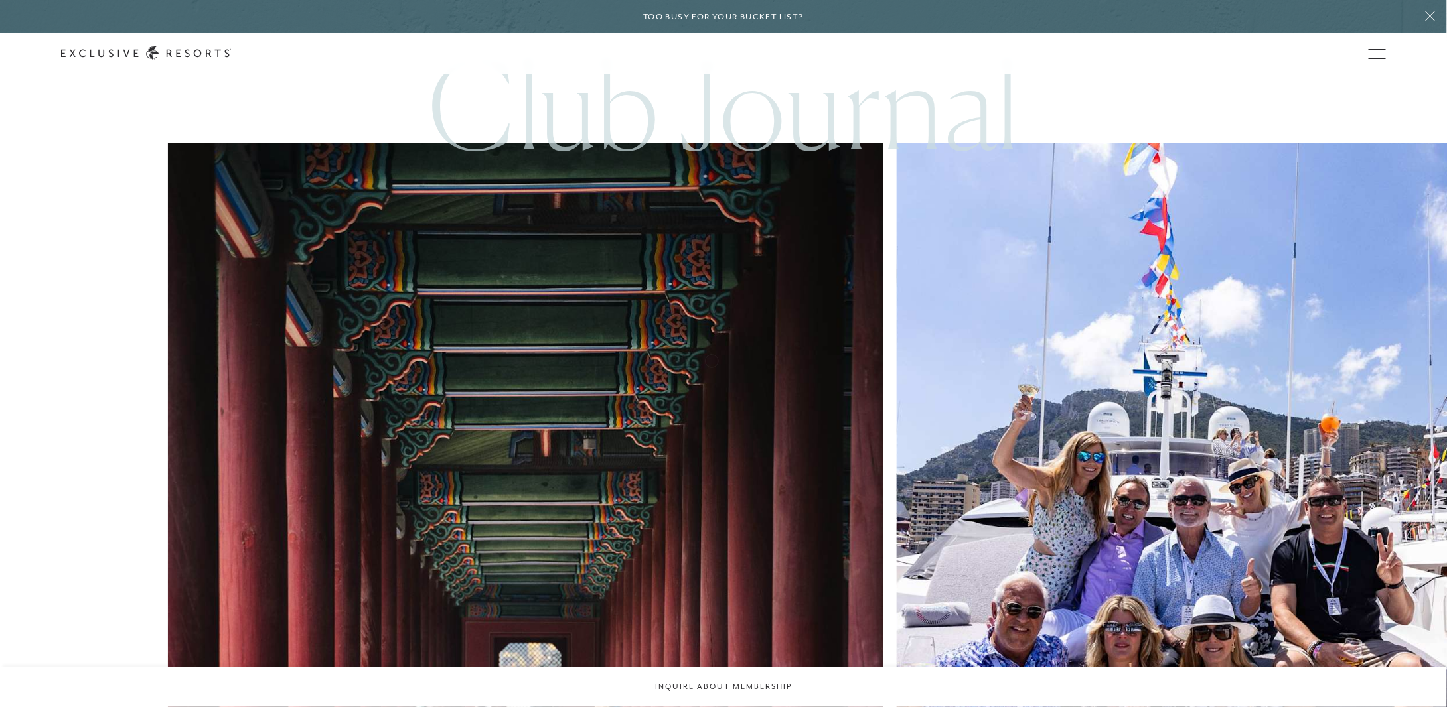
click at [861, 360] on img at bounding box center [1254, 500] width 787 height 787
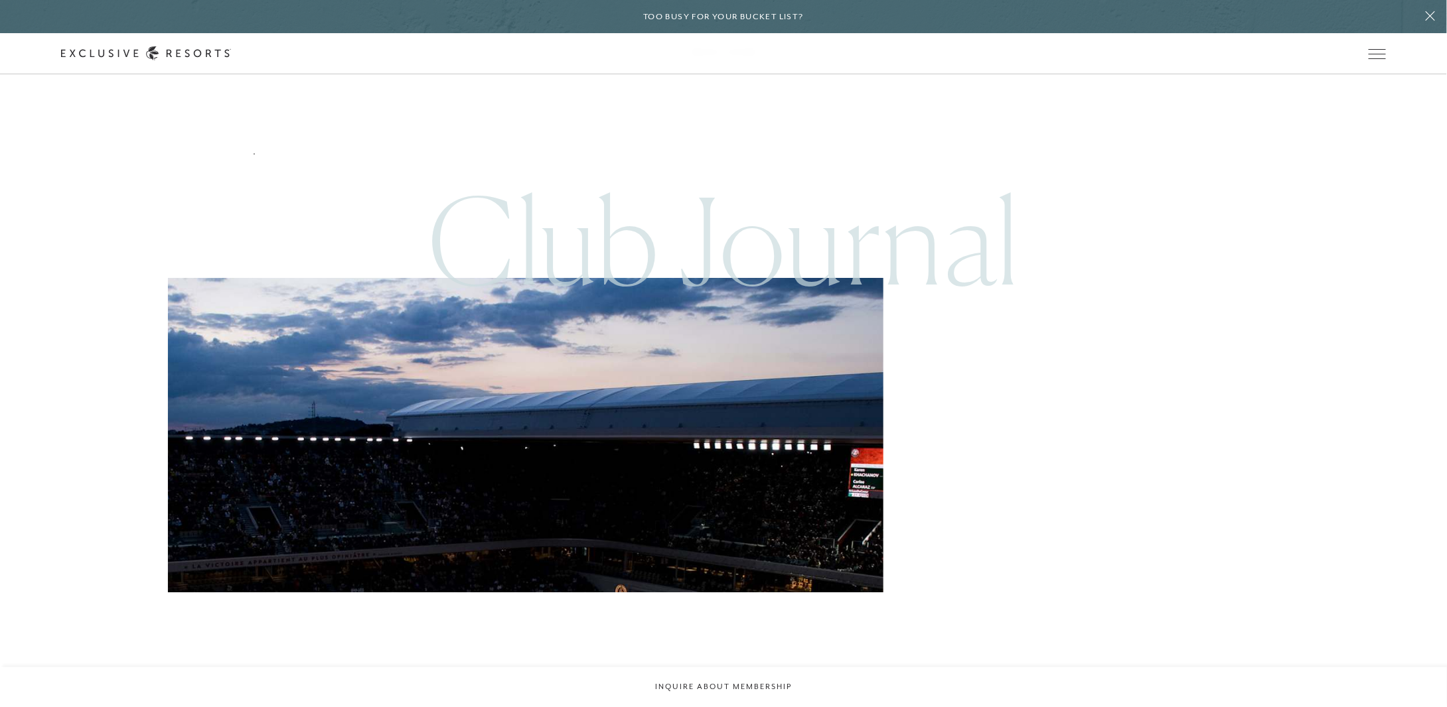
scroll to position [8371, 0]
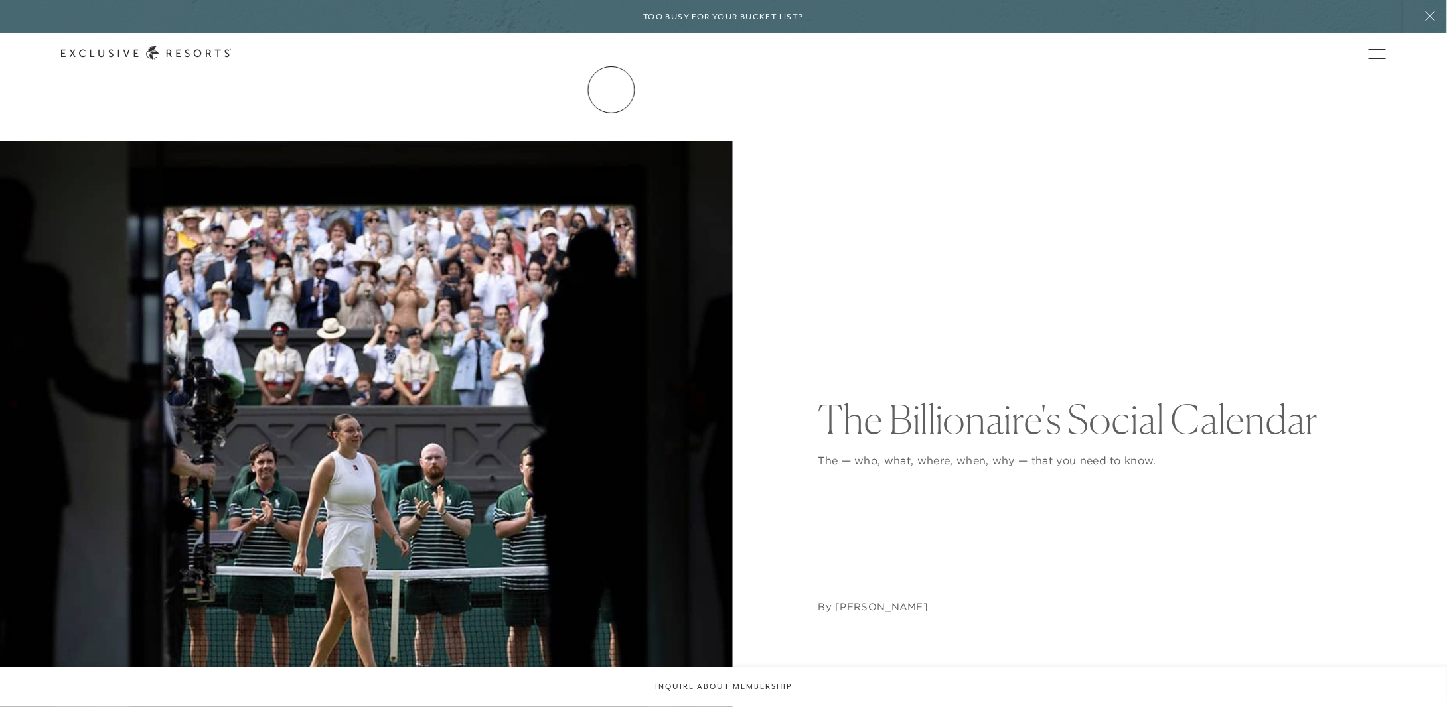
click at [0, 0] on link "The Collection" at bounding box center [0, 0] width 0 height 0
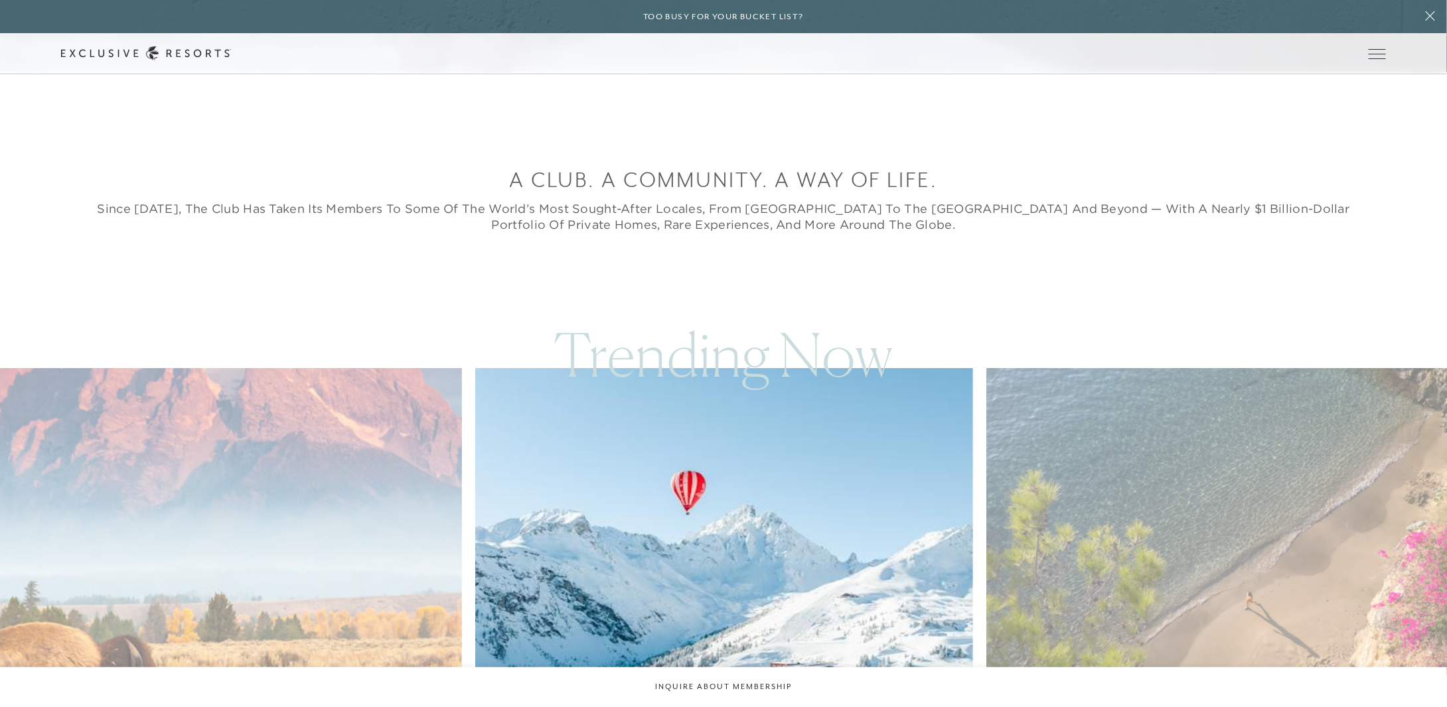
scroll to position [769, 0]
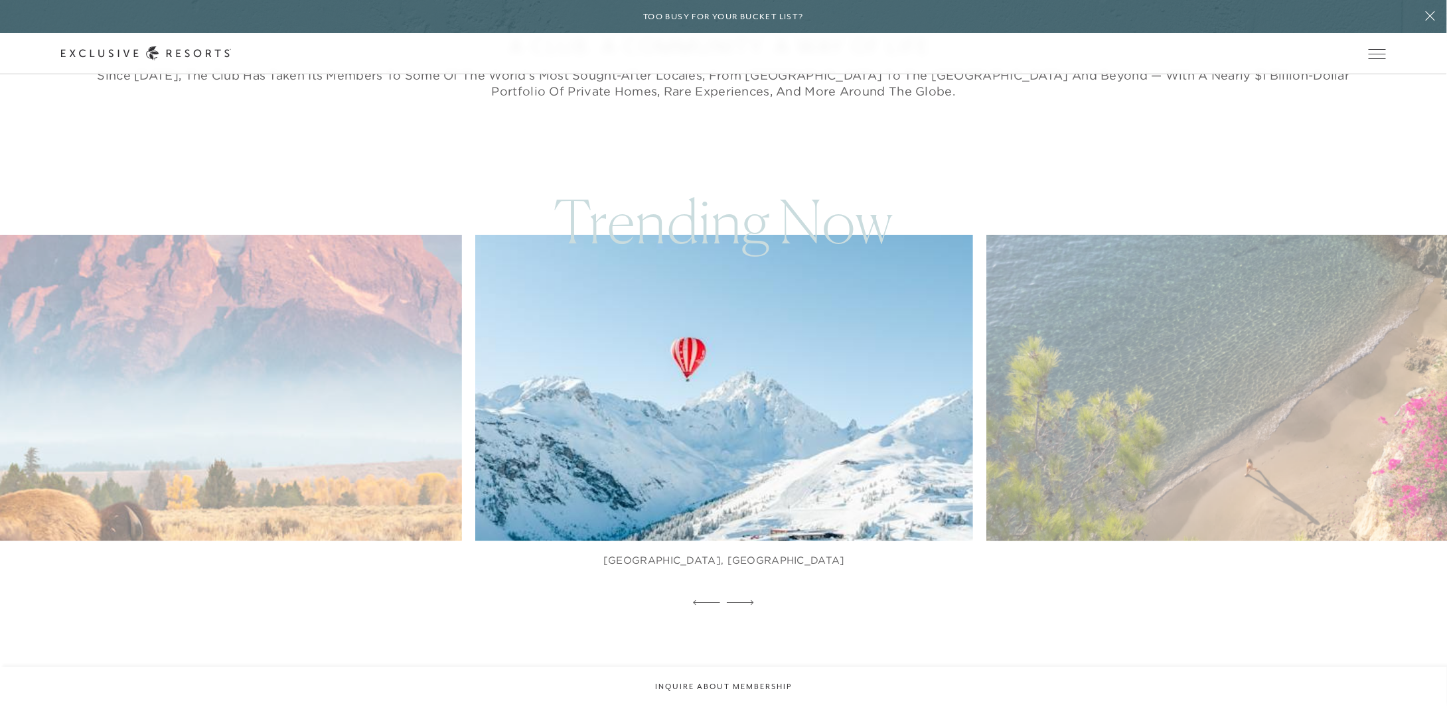
click at [1222, 390] on img at bounding box center [1252, 388] width 548 height 337
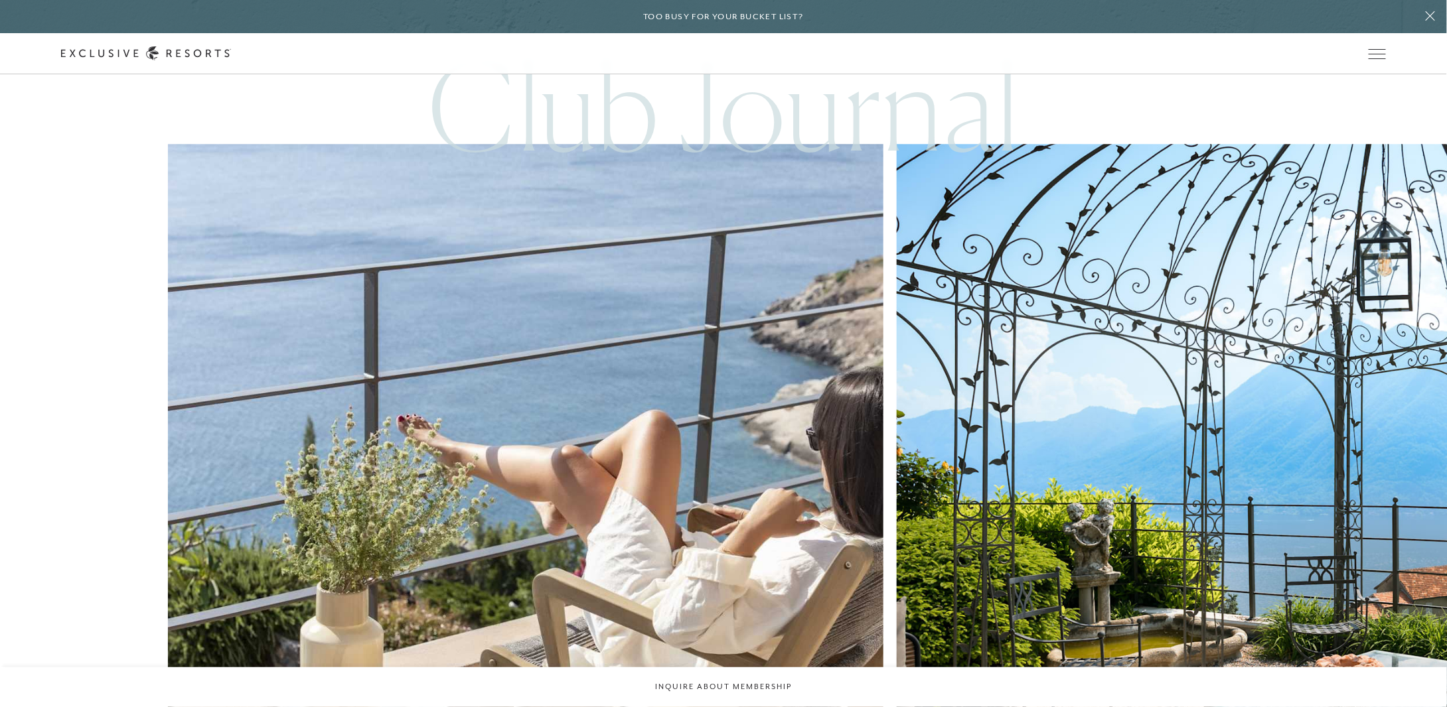
scroll to position [4033, 0]
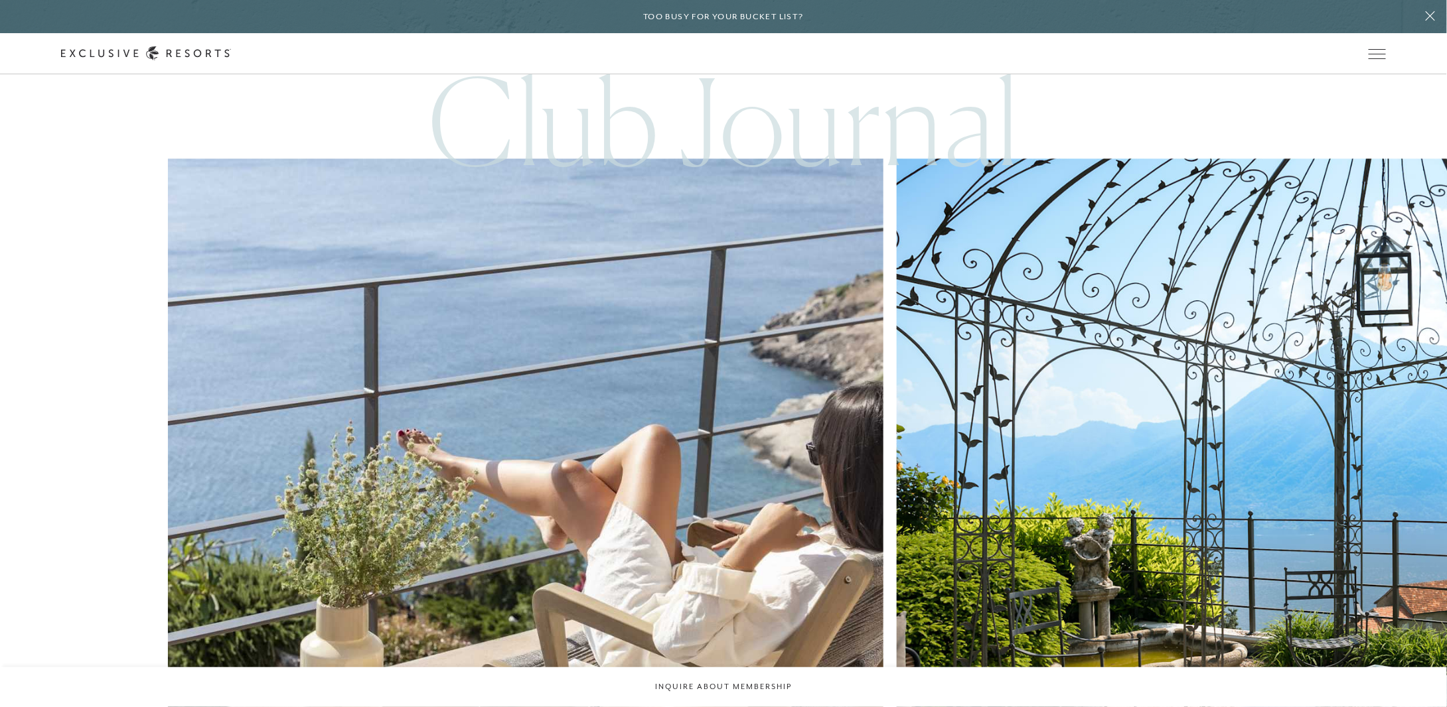
click at [295, 449] on img at bounding box center [525, 635] width 787 height 1049
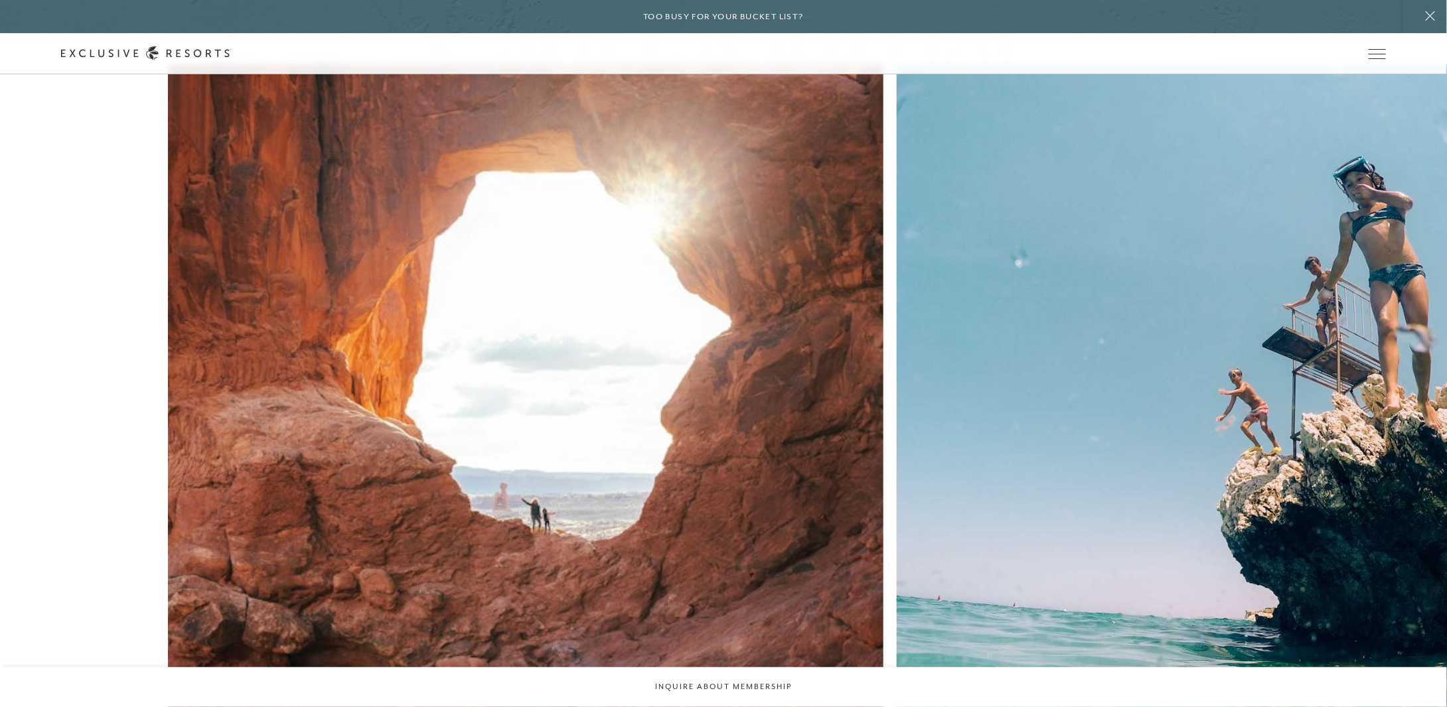
scroll to position [7572, 0]
